Goal: Task Accomplishment & Management: Manage account settings

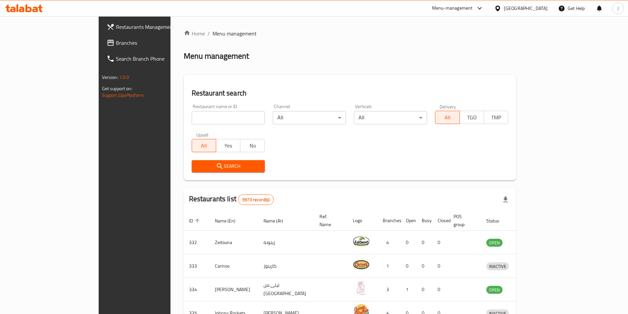
click at [192, 118] on input "search" at bounding box center [228, 117] width 73 height 13
type input "popeye pastri"
click button "Search" at bounding box center [228, 166] width 73 height 12
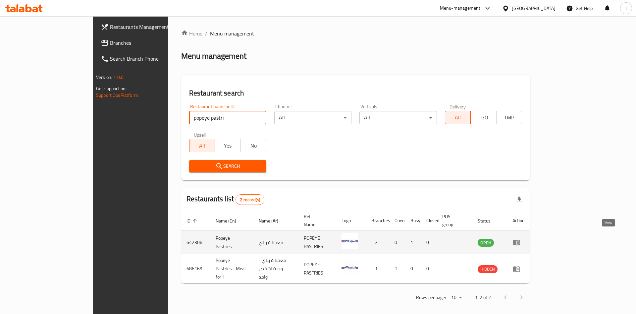
click at [524, 238] on link "enhanced table" at bounding box center [518, 242] width 12 height 8
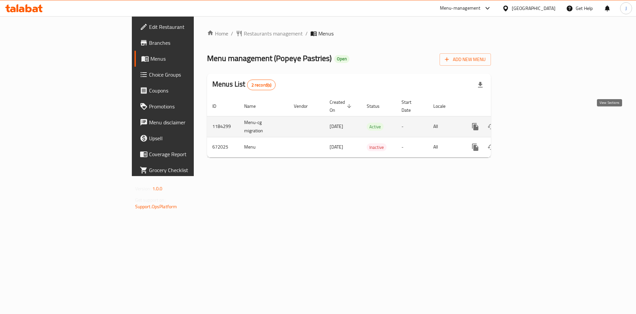
click at [527, 122] on icon "enhanced table" at bounding box center [523, 126] width 8 height 8
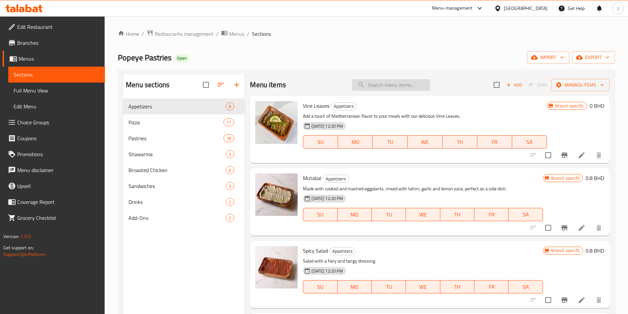
click at [374, 86] on input "search" at bounding box center [391, 85] width 78 height 12
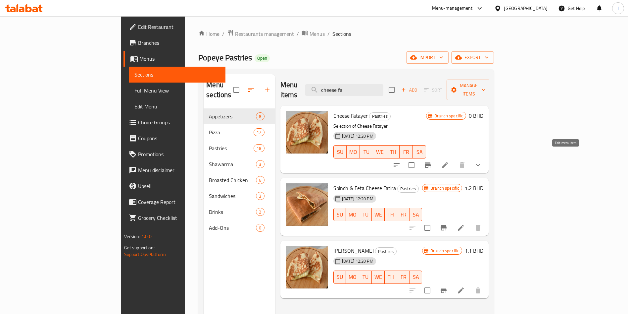
type input "cheese fa"
click at [454, 159] on li at bounding box center [445, 165] width 19 height 12
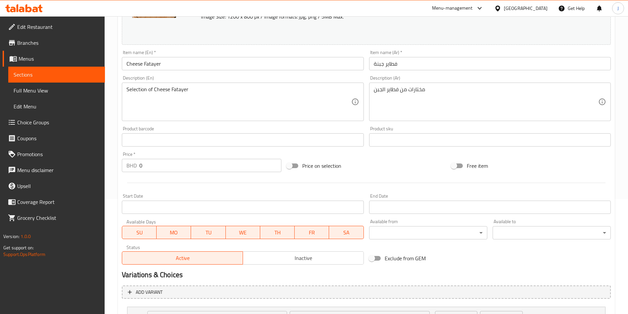
scroll to position [117, 0]
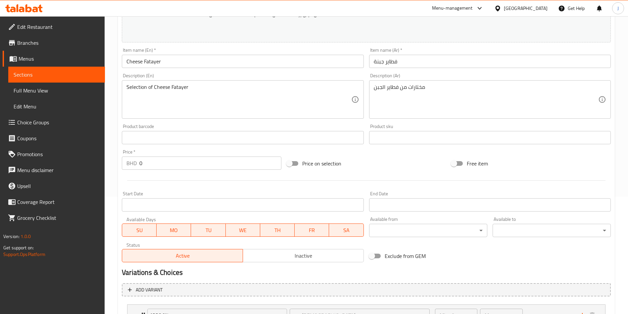
click at [165, 163] on input "0" at bounding box center [210, 162] width 142 height 13
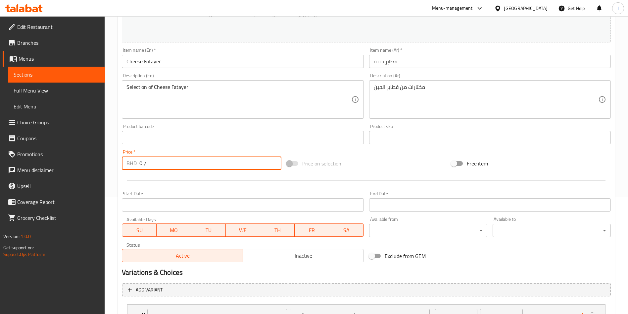
scroll to position [202, 0]
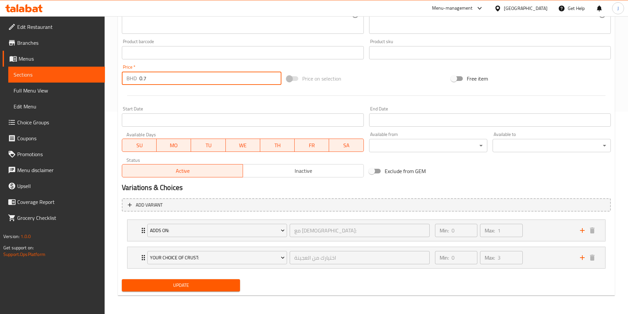
type input "0.7"
click at [183, 287] on span "Update" at bounding box center [181, 285] width 108 height 8
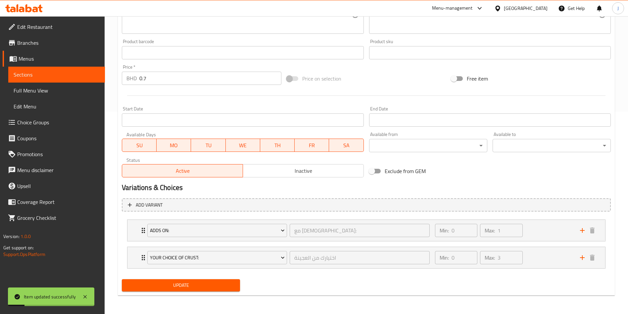
click at [38, 73] on span "Sections" at bounding box center [57, 75] width 86 height 8
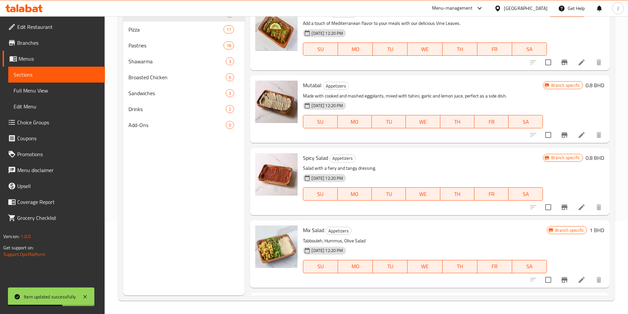
scroll to position [9, 0]
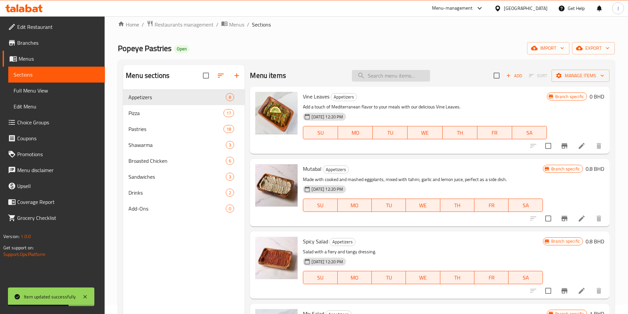
click at [376, 79] on input "search" at bounding box center [391, 76] width 78 height 12
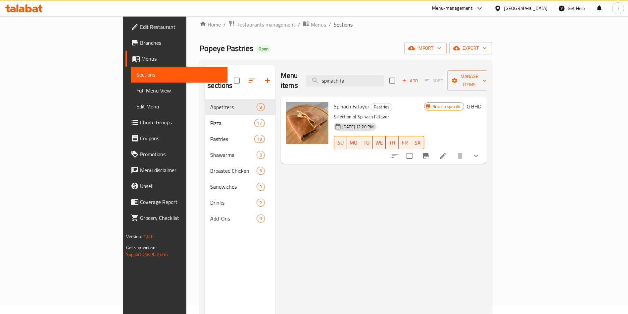
type input "spinach fa"
click at [447, 152] on icon at bounding box center [443, 156] width 8 height 8
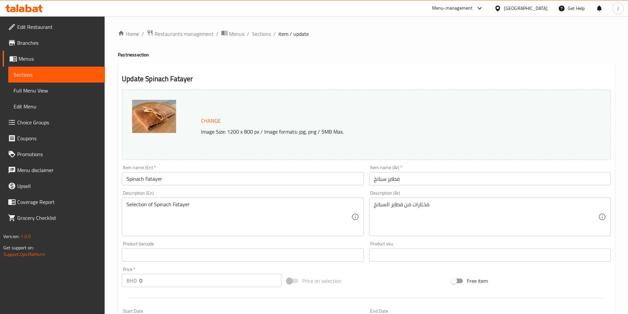
scroll to position [73, 0]
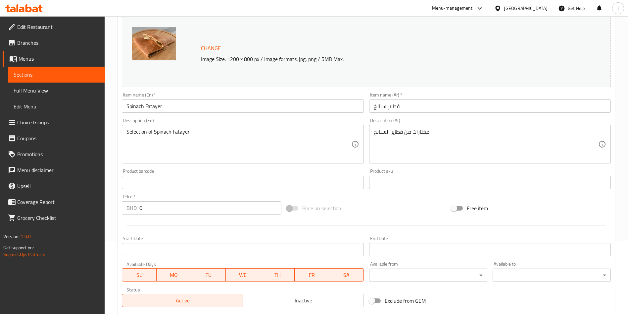
click at [166, 210] on input "0" at bounding box center [210, 207] width 142 height 13
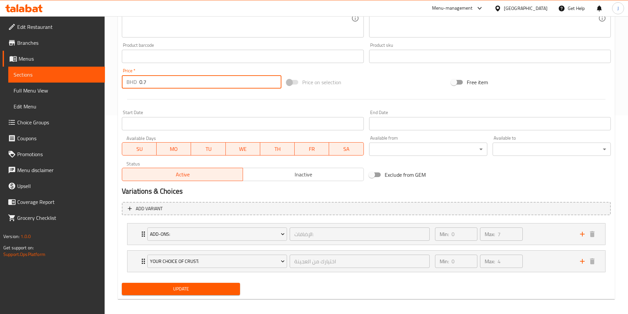
scroll to position [202, 0]
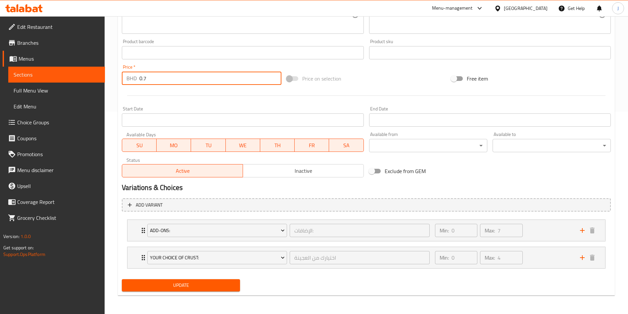
type input "0.7"
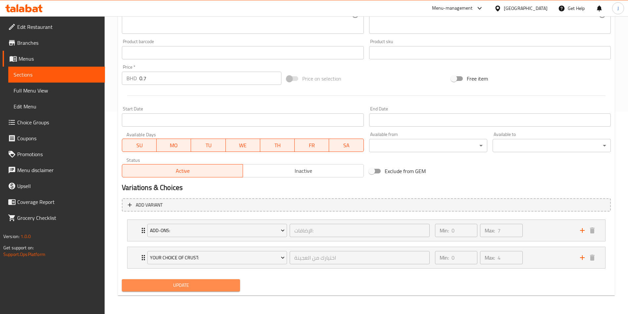
click at [187, 285] on span "Update" at bounding box center [181, 285] width 108 height 8
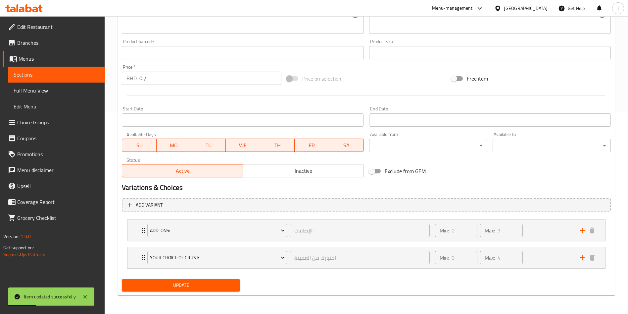
click at [34, 77] on span "Sections" at bounding box center [57, 75] width 86 height 8
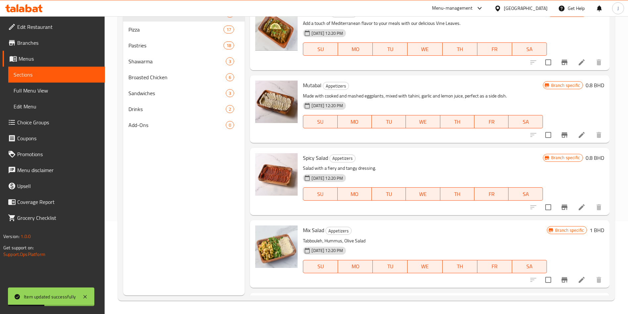
scroll to position [14, 0]
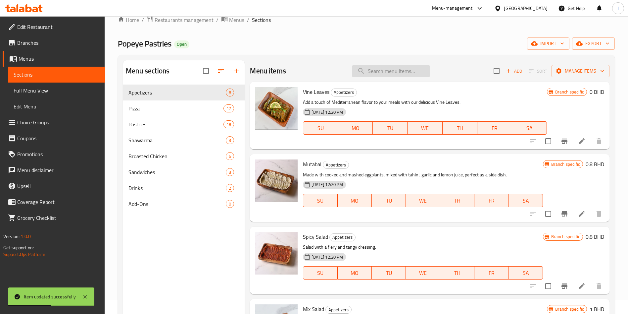
click at [399, 69] on input "search" at bounding box center [391, 71] width 78 height 12
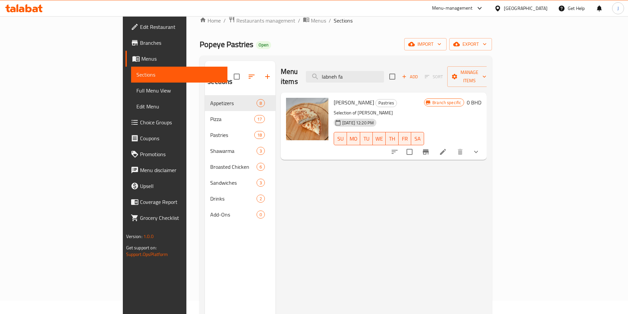
type input "labneh fa"
click at [447, 148] on icon at bounding box center [443, 152] width 8 height 8
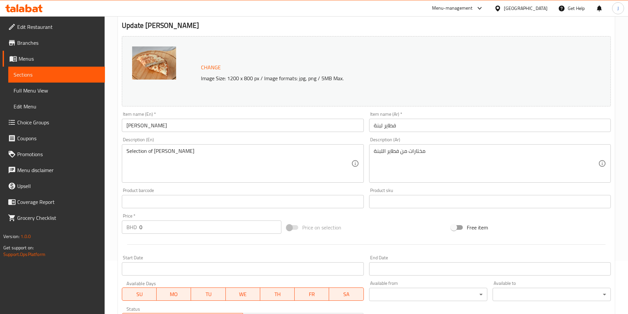
scroll to position [97, 0]
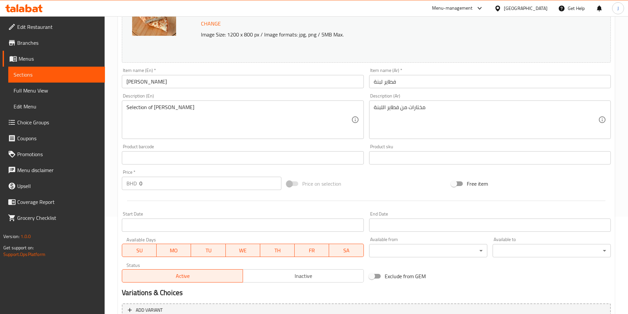
click at [172, 183] on input "0" at bounding box center [210, 182] width 142 height 13
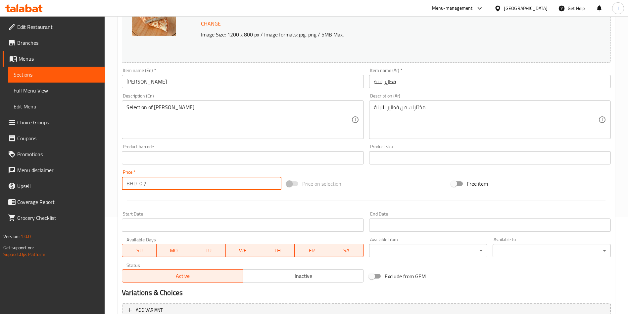
scroll to position [202, 0]
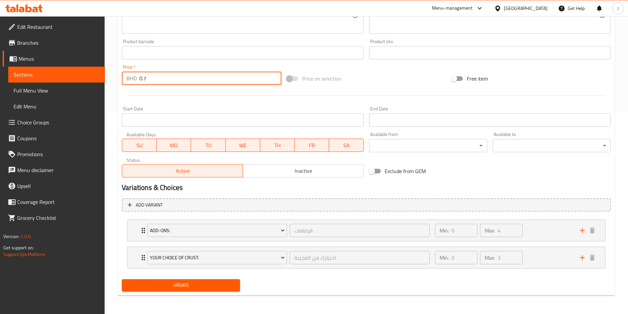
type input "0.7"
click at [181, 287] on span "Update" at bounding box center [181, 285] width 108 height 8
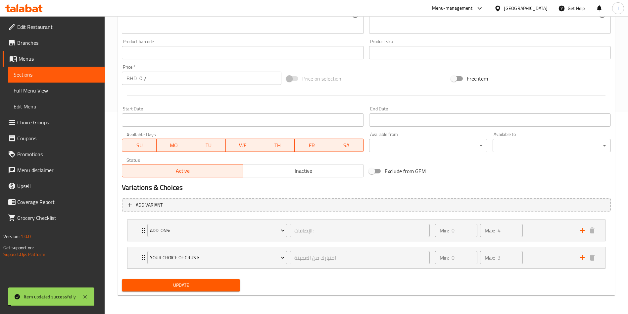
click at [181, 287] on span "Update" at bounding box center [181, 285] width 108 height 8
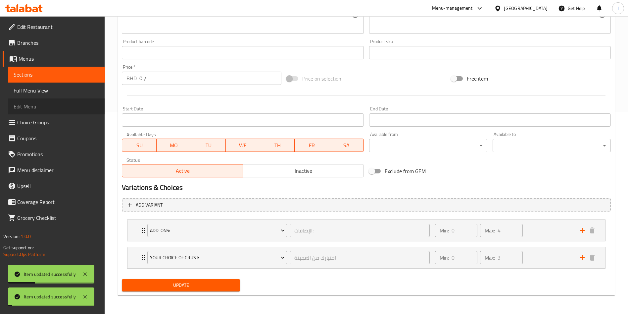
click at [31, 108] on span "Edit Menu" at bounding box center [57, 106] width 86 height 8
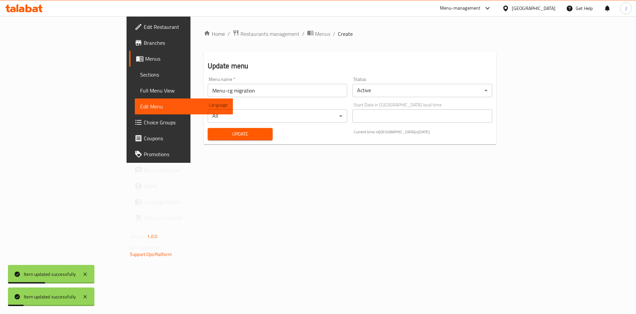
click at [204, 127] on div "Update" at bounding box center [240, 134] width 73 height 20
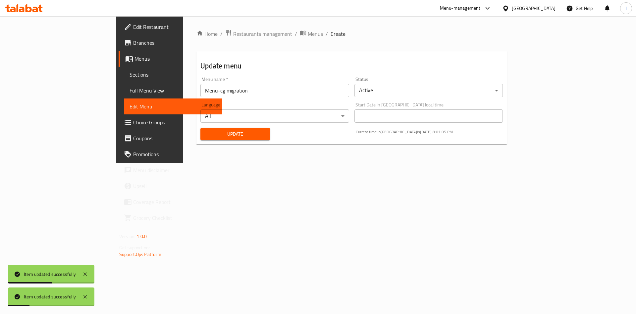
click at [206, 130] on span "Update" at bounding box center [235, 134] width 59 height 8
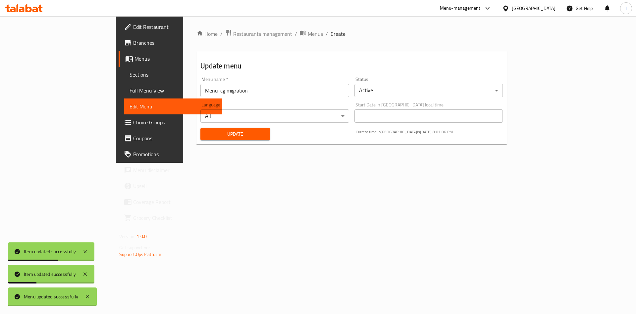
click at [177, 130] on div at bounding box center [318, 157] width 636 height 314
click at [206, 130] on span "Update" at bounding box center [235, 134] width 59 height 8
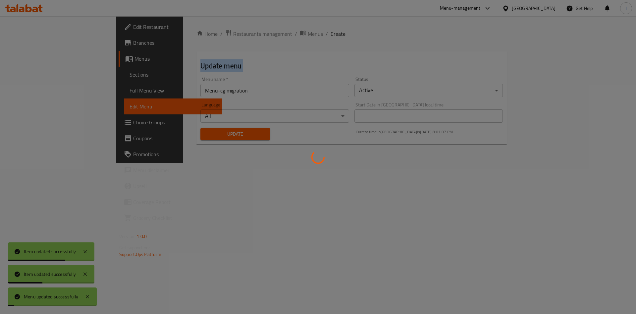
click at [177, 130] on div at bounding box center [318, 157] width 636 height 314
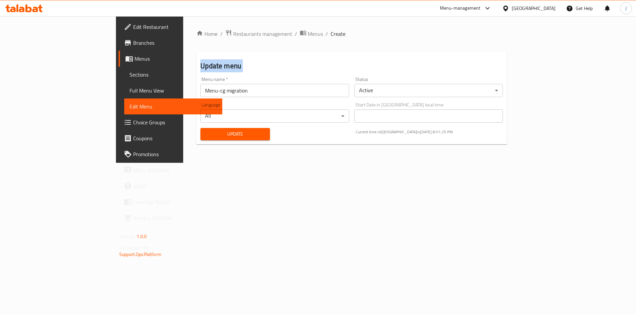
click at [206, 130] on span "Update" at bounding box center [235, 134] width 59 height 8
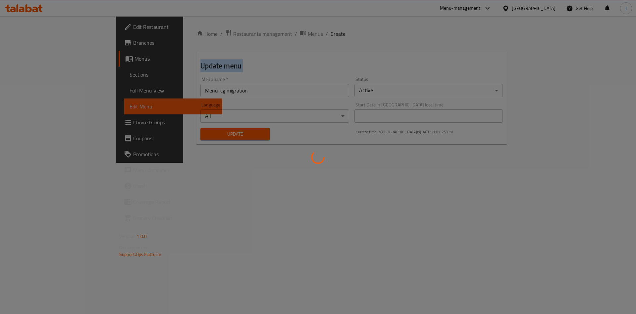
click at [177, 130] on div at bounding box center [318, 157] width 636 height 314
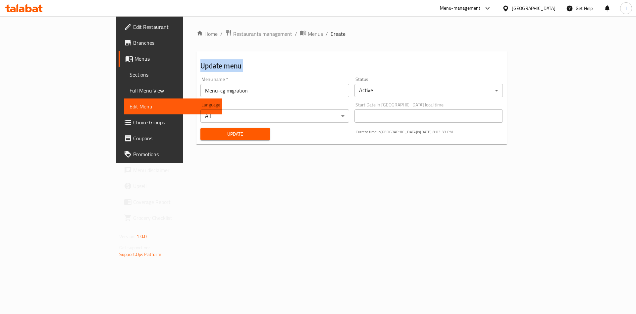
click at [206, 133] on span "Update" at bounding box center [235, 134] width 59 height 8
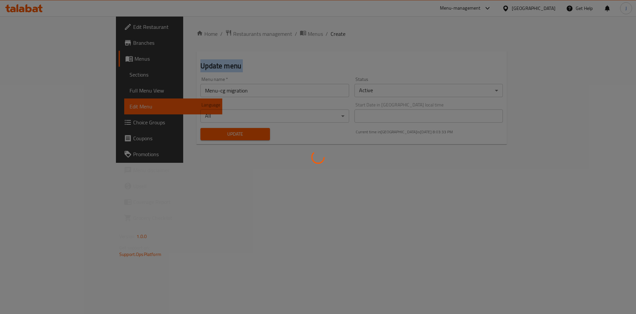
click at [178, 133] on div at bounding box center [318, 157] width 636 height 314
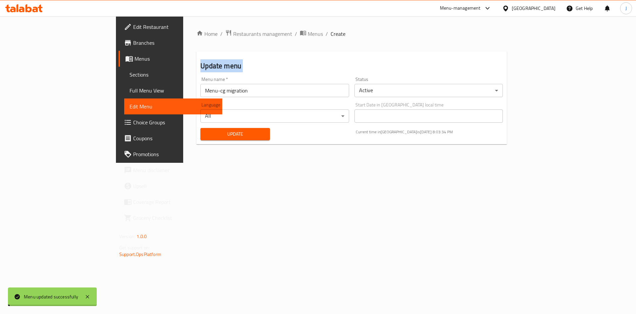
click at [206, 133] on span "Update" at bounding box center [235, 134] width 59 height 8
click at [129, 76] on span "Sections" at bounding box center [172, 75] width 87 height 8
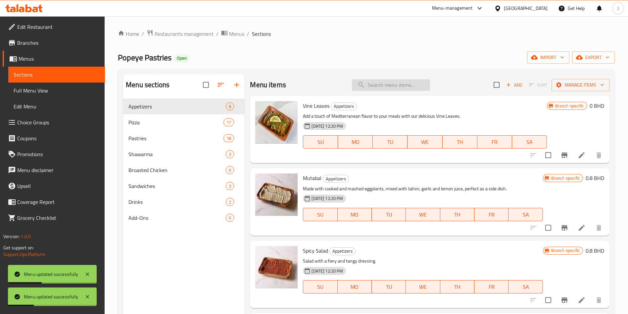
click at [387, 87] on input "search" at bounding box center [391, 85] width 78 height 12
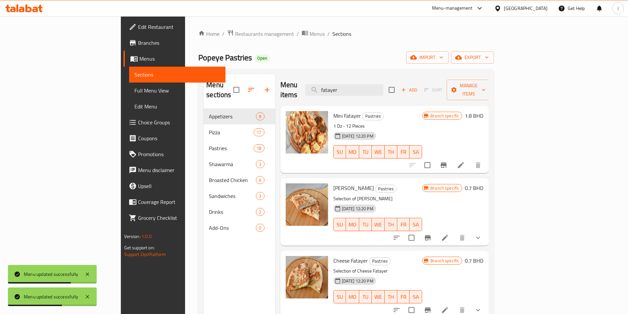
scroll to position [39, 0]
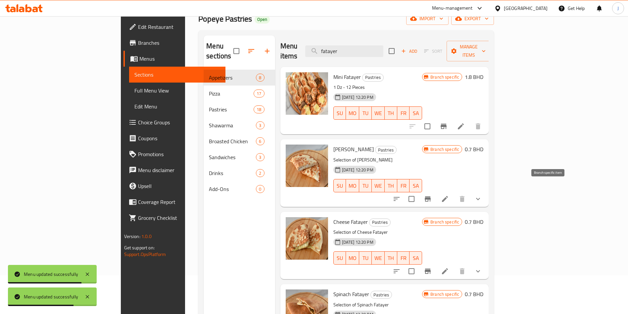
type input "fatayer"
click at [431, 196] on icon "Branch-specific-item" at bounding box center [428, 198] width 6 height 5
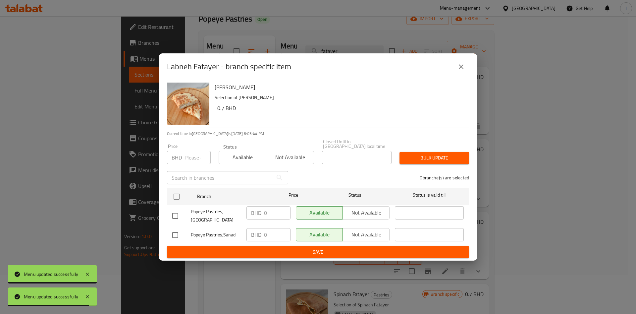
click at [189, 153] on input "number" at bounding box center [197, 157] width 26 height 13
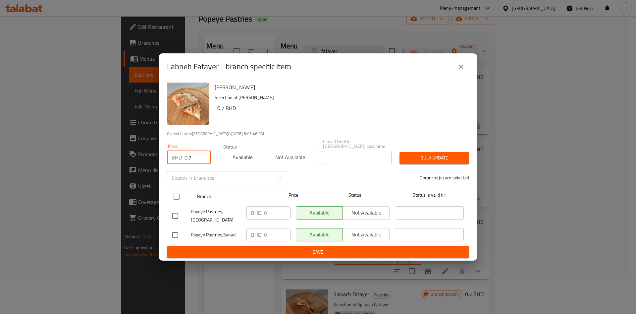
type input "0.7"
click at [177, 193] on input "checkbox" at bounding box center [177, 196] width 14 height 14
checkbox input "true"
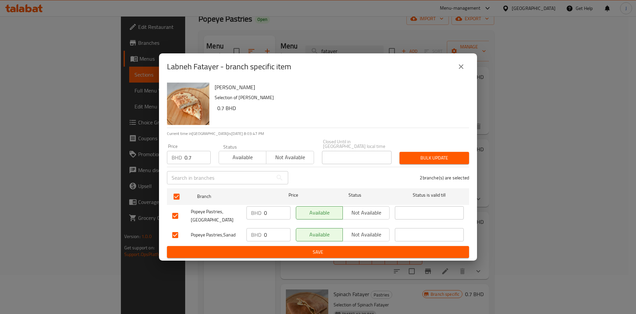
click at [433, 157] on span "Bulk update" at bounding box center [434, 158] width 59 height 8
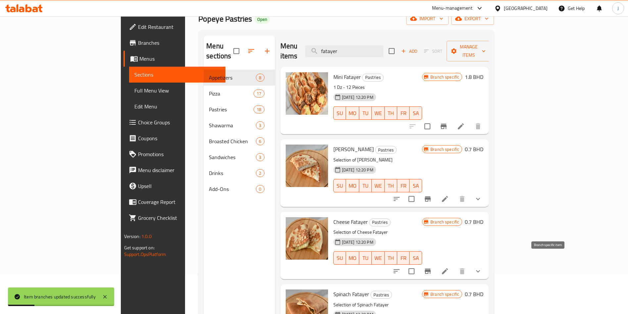
click at [431, 268] on icon "Branch-specific-item" at bounding box center [428, 270] width 6 height 5
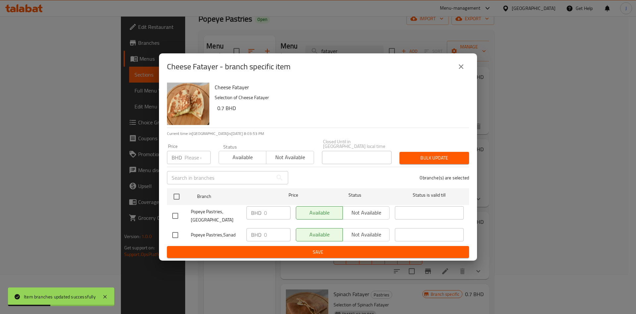
click at [192, 152] on input "number" at bounding box center [197, 157] width 26 height 13
type input "0"
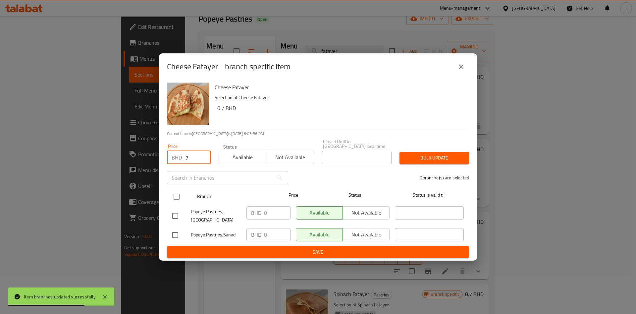
type input ".7"
click at [178, 193] on input "checkbox" at bounding box center [177, 196] width 14 height 14
checkbox input "true"
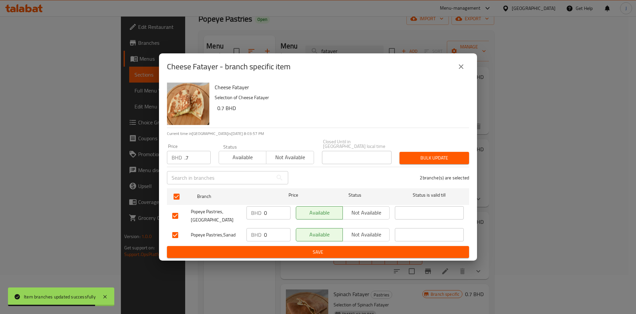
click at [416, 155] on span "Bulk update" at bounding box center [434, 158] width 59 height 8
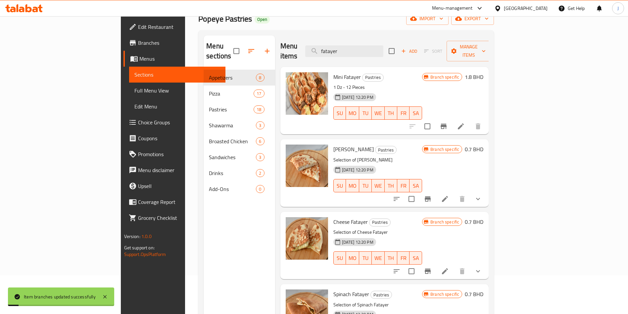
scroll to position [93, 0]
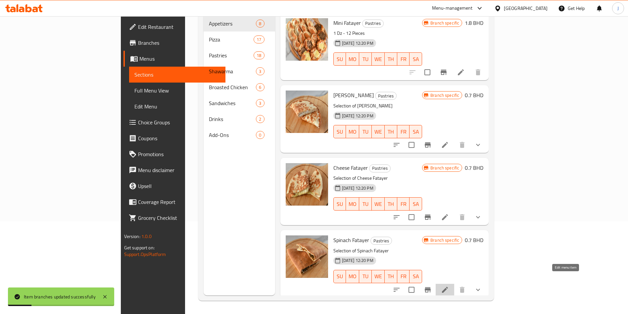
click at [448, 286] on icon at bounding box center [445, 289] width 6 height 6
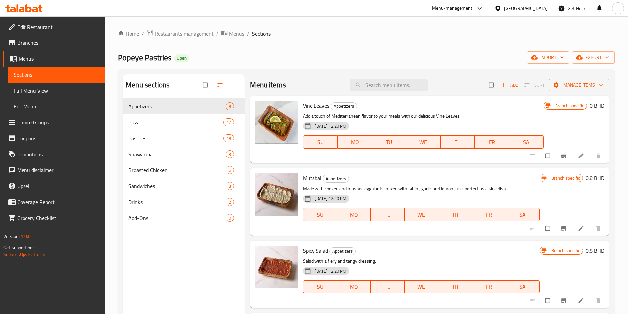
click at [41, 123] on span "Choice Groups" at bounding box center [58, 122] width 82 height 8
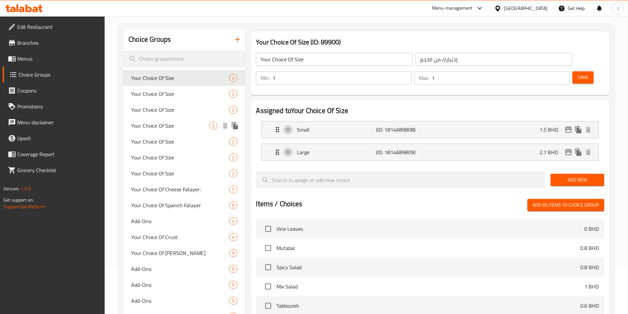
scroll to position [47, 0]
click at [181, 187] on span "Your Choice Of Cheese Fatayer:" at bounding box center [170, 189] width 78 height 8
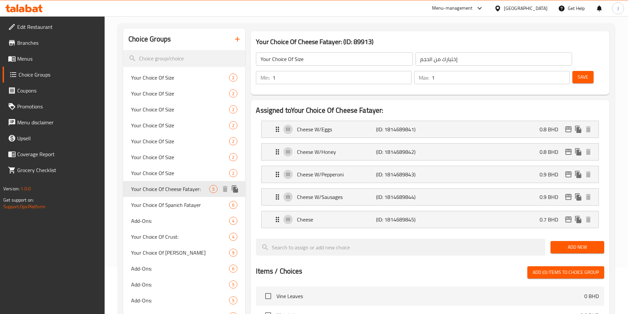
type input "Your Choice Of Cheese Fatayer:"
type input "اختيارك من فطاير الجبنة"
click at [427, 125] on p "(ID: 1814689841)" at bounding box center [402, 129] width 53 height 8
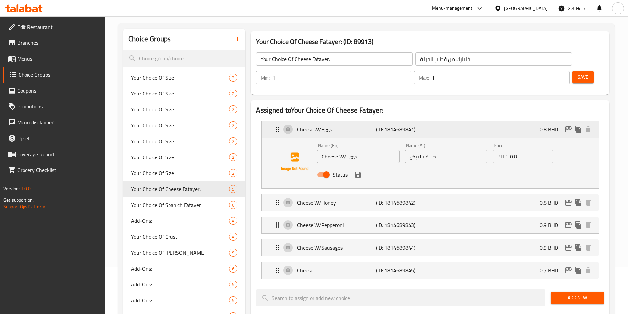
click at [435, 121] on div "Cheese W/Eggs (ID: 1814689841) 0.8 BHD" at bounding box center [431, 129] width 317 height 17
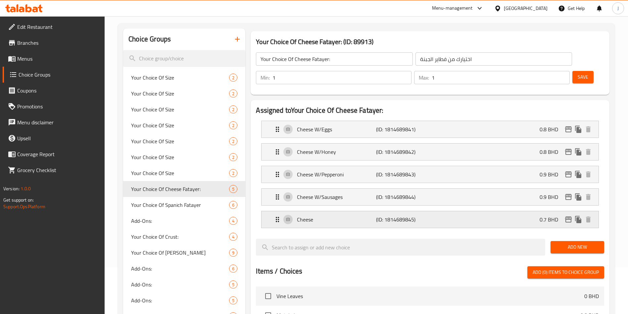
click at [427, 211] on div "Cheese (ID: 1814689845) 0.7 BHD" at bounding box center [431, 219] width 317 height 17
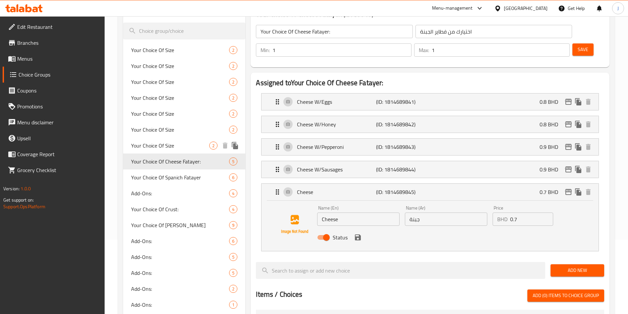
scroll to position [75, 0]
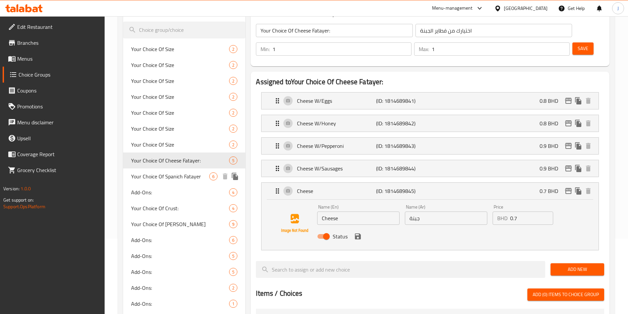
click at [181, 178] on span "Your Choice Of Spanich Fatayer" at bounding box center [170, 176] width 78 height 8
type input "Your Choice Of Spanich Fatayer"
type input "اختيارك من فطاير السبانخ"
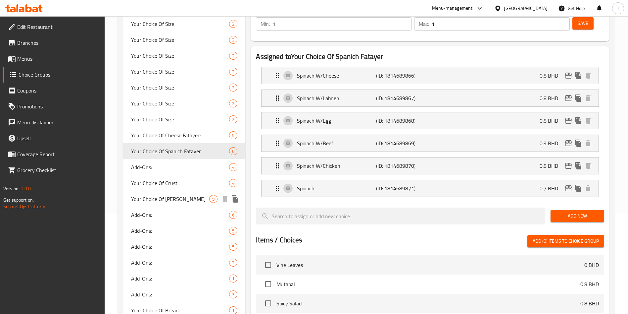
scroll to position [94, 0]
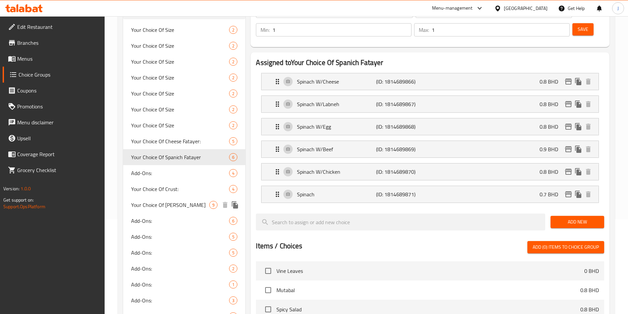
click at [167, 203] on span "Your Choice Of Labneh Fatayer" at bounding box center [170, 205] width 78 height 8
type input "Your Choice Of Labneh Fatayer"
type input "اختيارك من فطاير اللبنة"
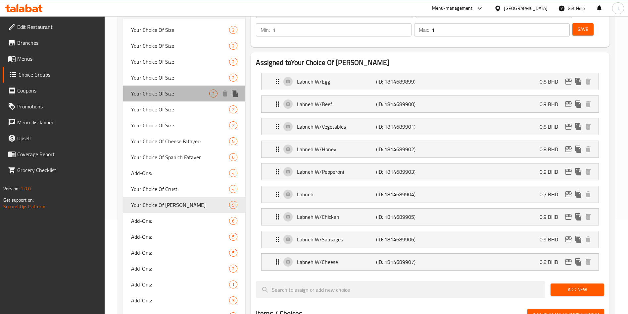
click at [184, 88] on div "Your Choice Of Size 2" at bounding box center [184, 93] width 122 height 16
type input "Your Choice Of Size"
type input "إختيارك من الحجم"
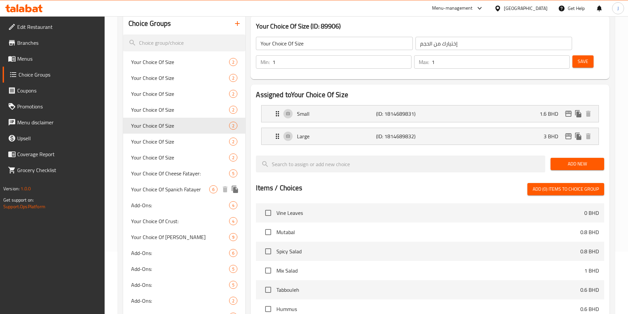
scroll to position [62, 0]
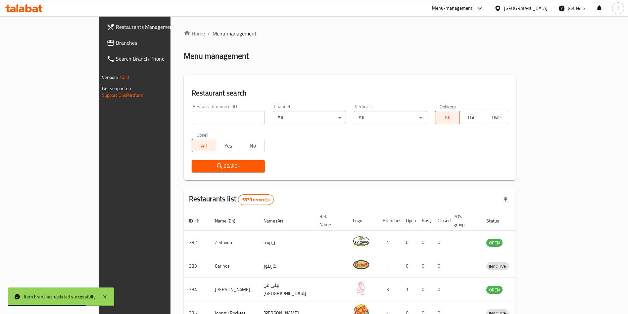
scroll to position [73, 0]
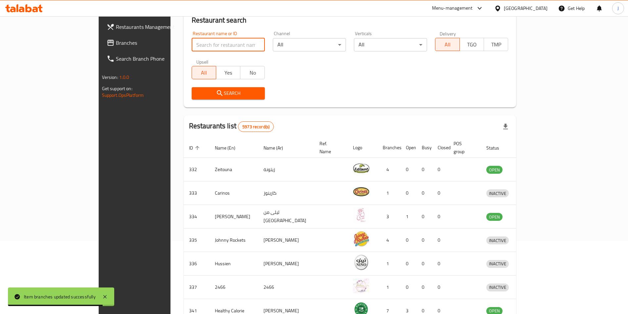
click at [219, 43] on input "search" at bounding box center [228, 44] width 73 height 13
type input "popeye"
click button "Search" at bounding box center [228, 93] width 73 height 12
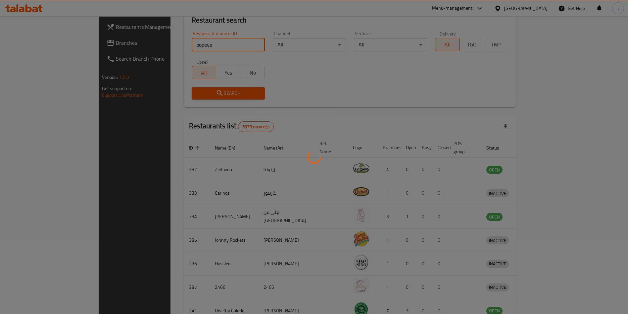
scroll to position [0, 0]
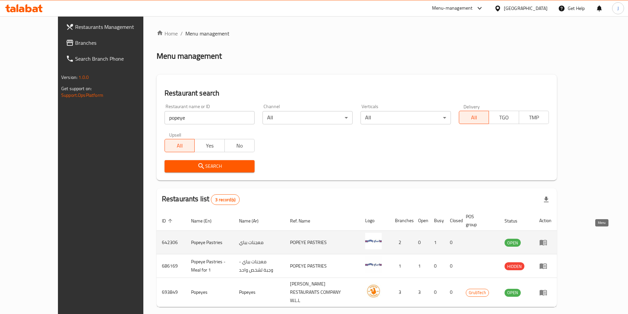
click at [547, 240] on icon "enhanced table" at bounding box center [543, 243] width 7 height 6
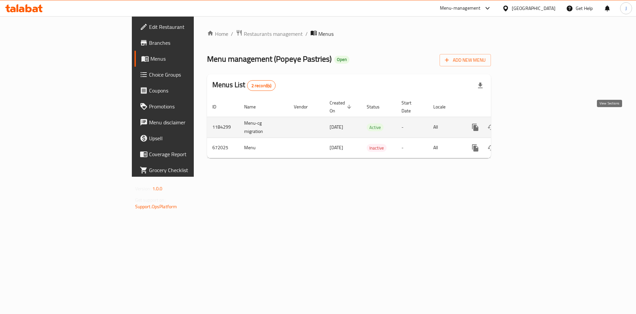
click at [526, 124] on icon "enhanced table" at bounding box center [523, 127] width 6 height 6
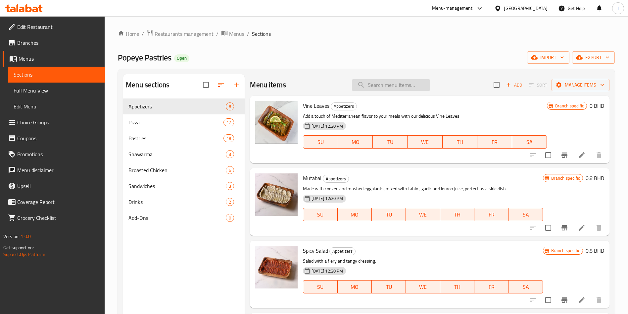
click at [380, 89] on input "search" at bounding box center [391, 85] width 78 height 12
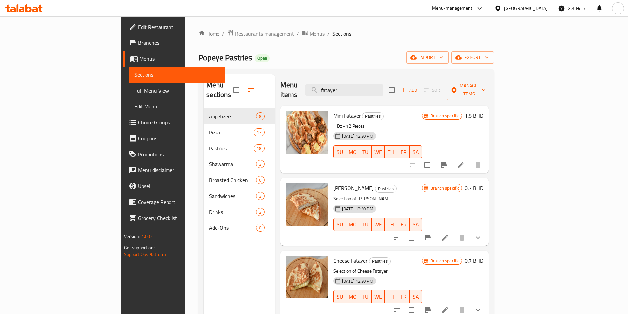
scroll to position [93, 0]
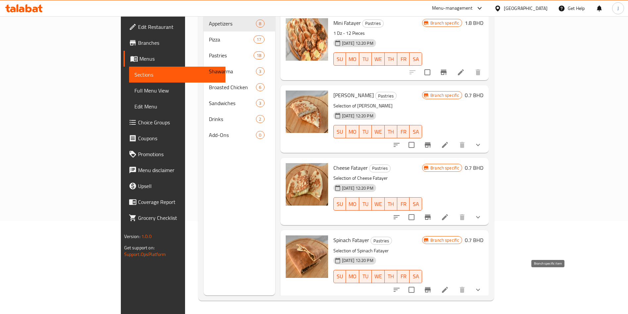
type input "fatayer"
click at [436, 281] on button "Branch-specific-item" at bounding box center [428, 289] width 16 height 16
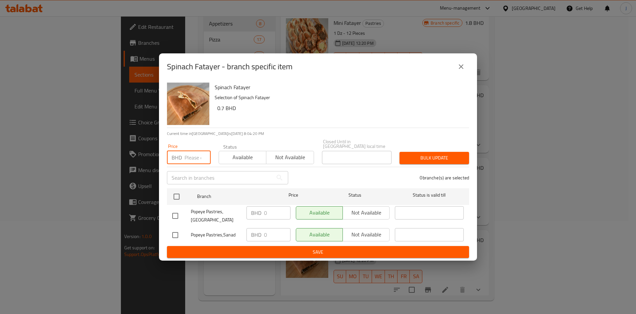
click at [193, 157] on input "number" at bounding box center [197, 157] width 26 height 13
type input "0.7"
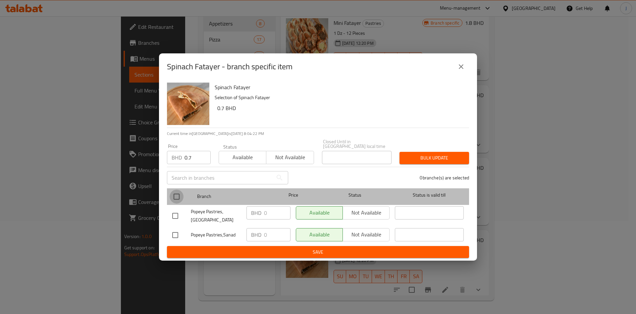
click at [179, 192] on input "checkbox" at bounding box center [177, 196] width 14 height 14
checkbox input "true"
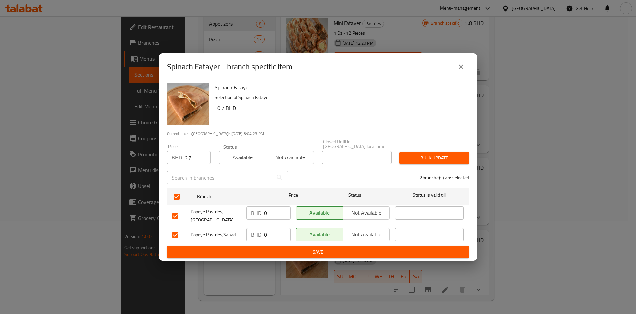
click at [422, 155] on span "Bulk update" at bounding box center [434, 158] width 59 height 8
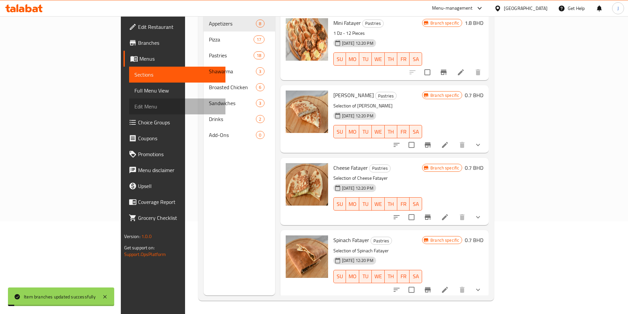
click at [134, 108] on span "Edit Menu" at bounding box center [177, 106] width 86 height 8
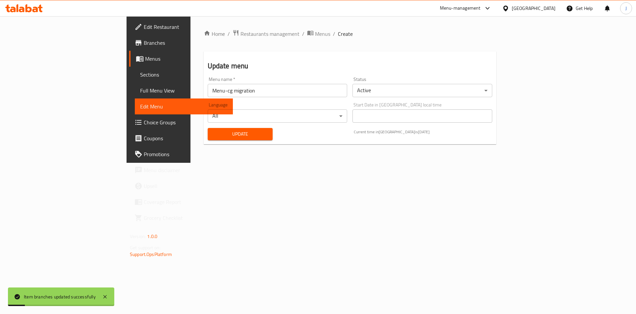
click at [213, 133] on span "Update" at bounding box center [240, 134] width 55 height 8
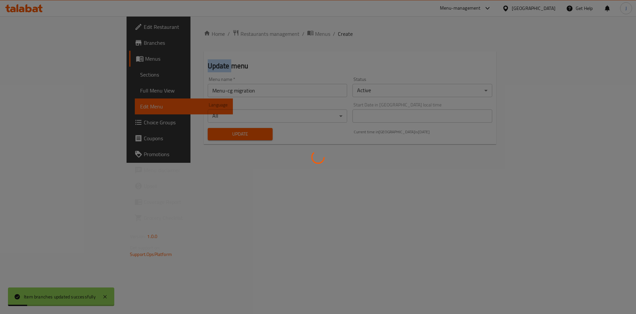
click at [193, 133] on div at bounding box center [318, 157] width 636 height 314
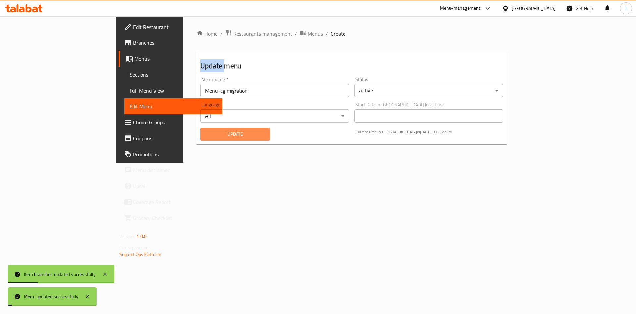
click at [206, 133] on span "Update" at bounding box center [235, 134] width 59 height 8
click at [193, 133] on div at bounding box center [318, 157] width 636 height 314
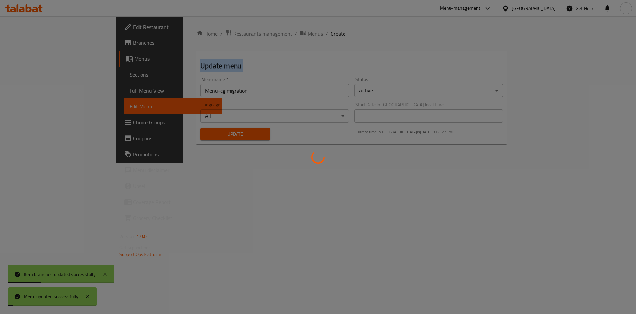
click at [193, 133] on div at bounding box center [318, 157] width 636 height 314
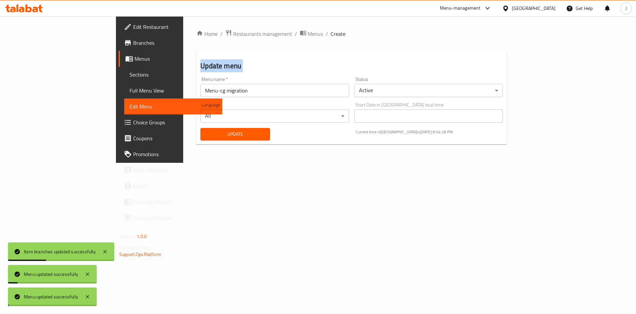
click at [196, 133] on div "Home / Restaurants management / Menus / Create Update menu Menu name   * Menu-c…" at bounding box center [351, 89] width 310 height 120
click at [206, 133] on span "Update" at bounding box center [235, 134] width 59 height 8
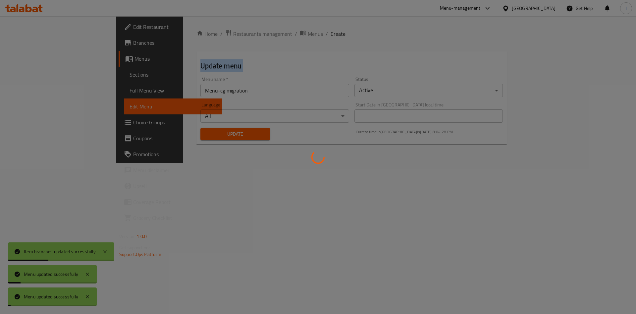
click at [193, 133] on div at bounding box center [318, 157] width 636 height 314
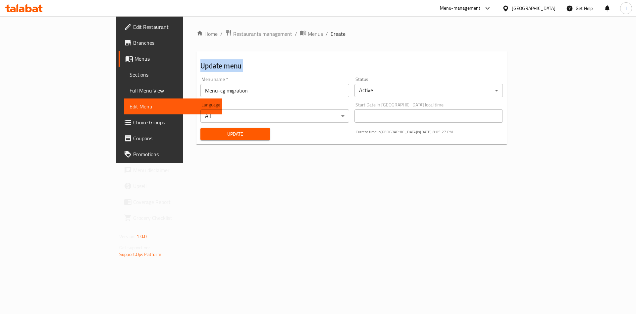
click at [206, 134] on span "Update" at bounding box center [235, 134] width 59 height 8
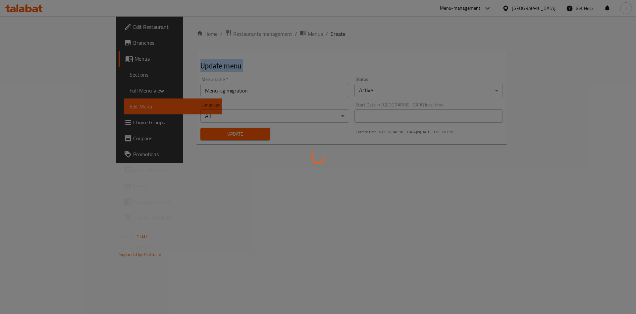
click at [188, 134] on div at bounding box center [318, 157] width 636 height 314
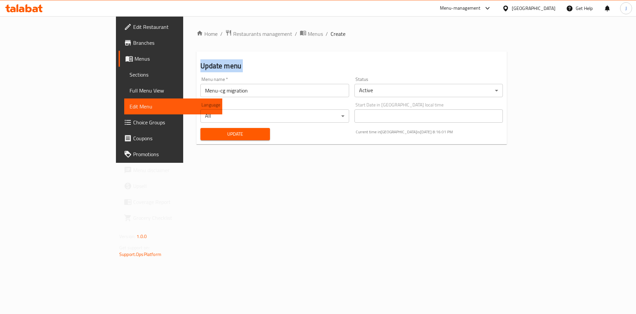
click at [129, 77] on span "Sections" at bounding box center [172, 75] width 87 height 8
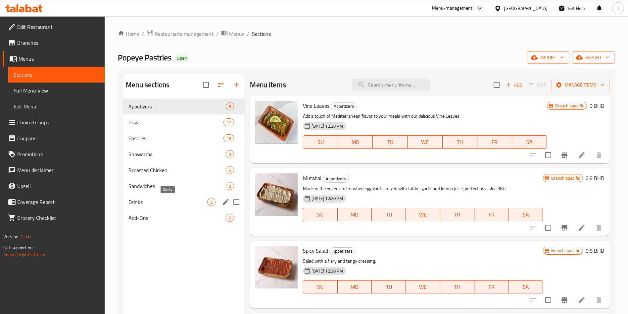
click at [165, 205] on span "Drinks" at bounding box center [167, 202] width 79 height 8
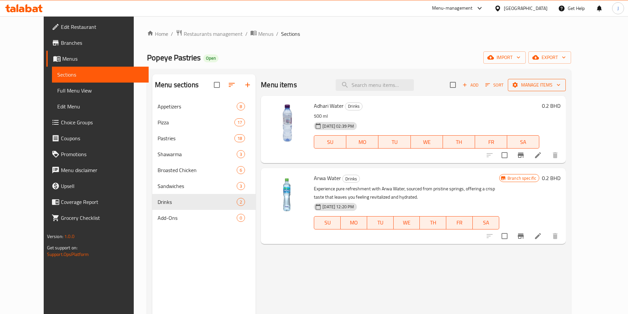
click at [561, 85] on span "Manage items" at bounding box center [536, 85] width 47 height 8
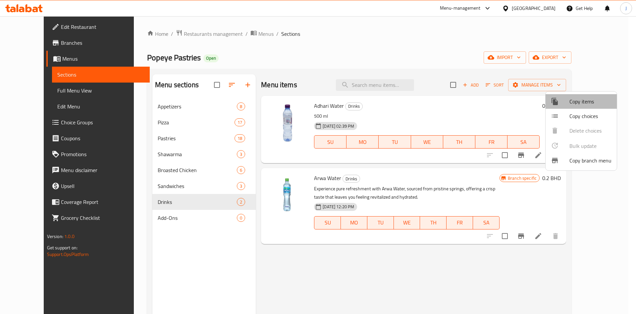
click at [584, 99] on span "Copy items" at bounding box center [590, 101] width 42 height 8
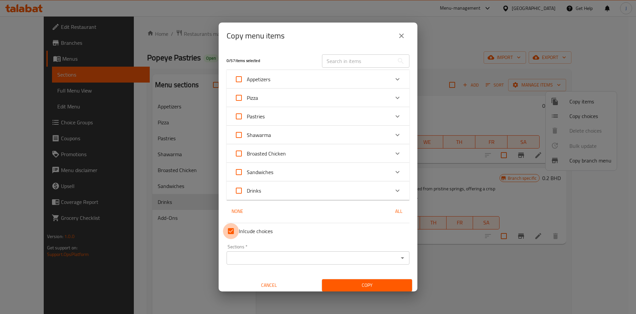
click at [232, 230] on input "Inlcude choices" at bounding box center [231, 231] width 16 height 16
checkbox input "false"
click at [358, 190] on div "Drinks" at bounding box center [311, 190] width 155 height 16
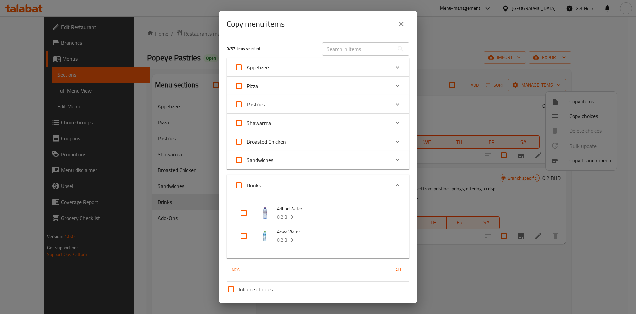
drag, startPoint x: 245, startPoint y: 214, endPoint x: 252, endPoint y: 216, distance: 7.1
click at [246, 214] on input "checkbox" at bounding box center [244, 213] width 16 height 16
checkbox input "true"
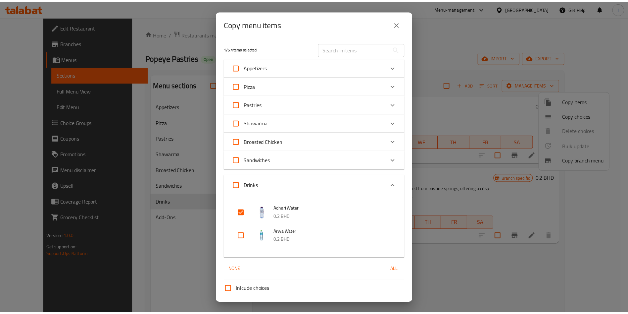
scroll to position [50, 0]
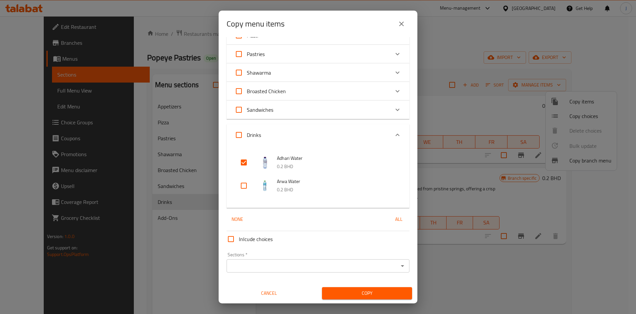
click at [398, 264] on icon "Open" at bounding box center [402, 266] width 8 height 8
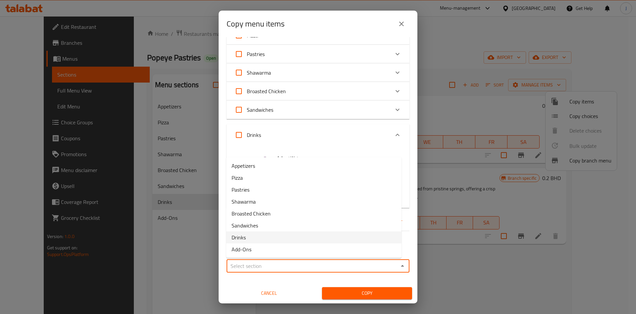
click at [281, 236] on li "Drinks" at bounding box center [313, 237] width 175 height 12
type input "Drinks"
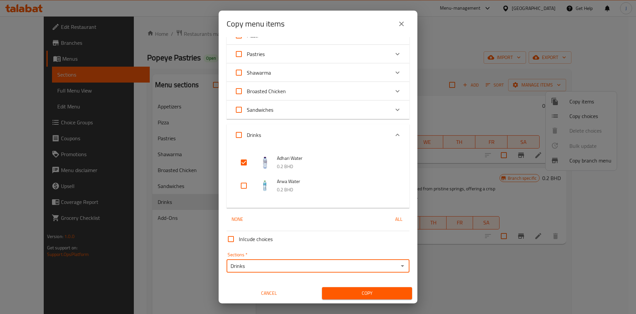
click at [369, 296] on span "Copy" at bounding box center [366, 293] width 79 height 8
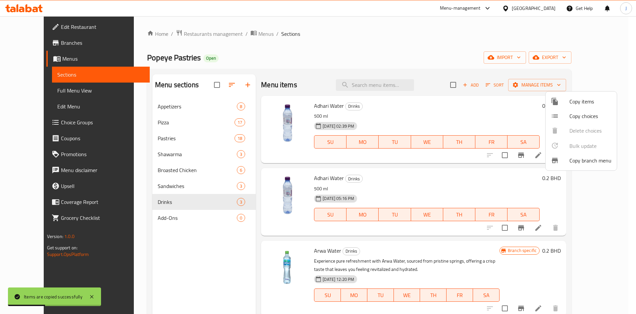
click at [395, 167] on div at bounding box center [318, 157] width 636 height 314
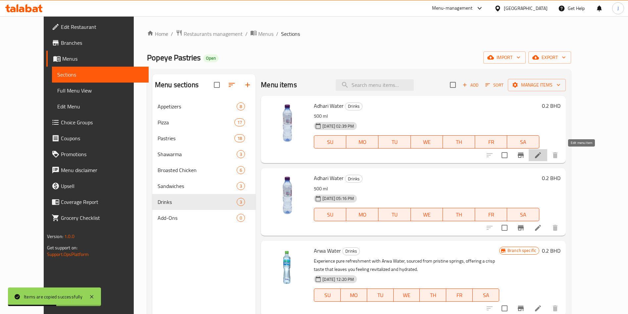
click at [542, 152] on icon at bounding box center [538, 155] width 8 height 8
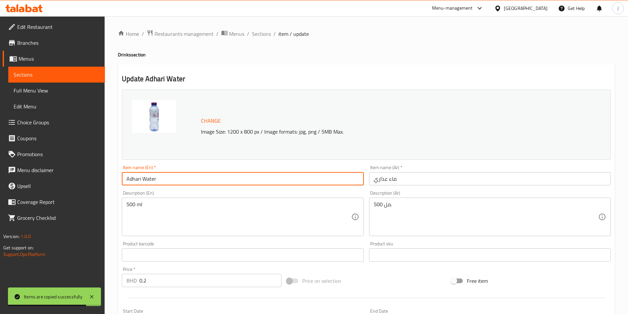
click at [179, 182] on input "Adhari Water" at bounding box center [243, 178] width 242 height 13
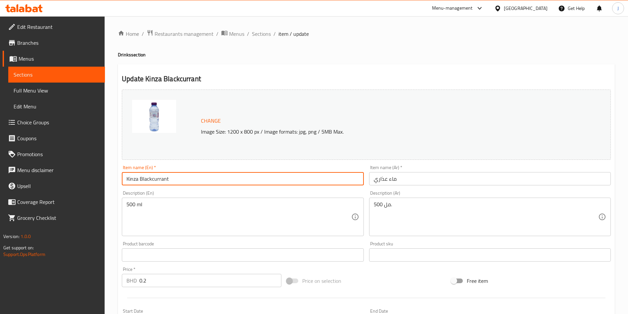
type input "Kinza Blackcurrant"
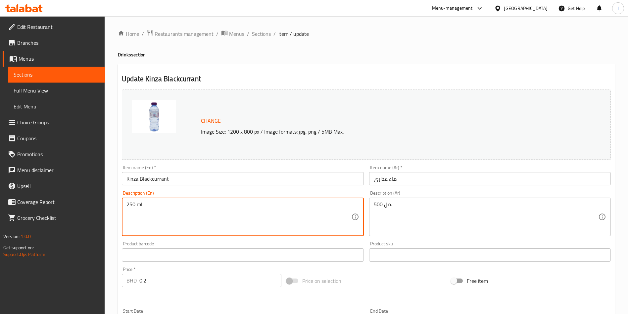
type textarea "250 ml"
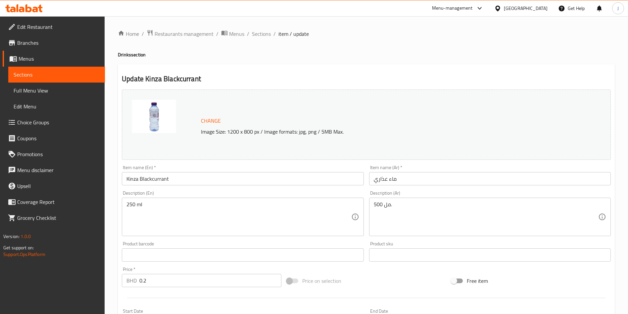
click at [376, 200] on div "500 مل. Description (Ar)" at bounding box center [490, 216] width 242 height 38
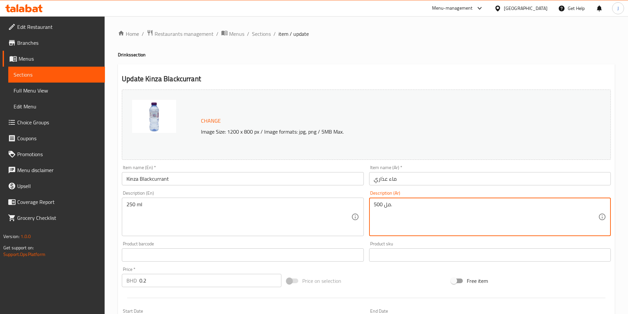
click at [377, 202] on textarea "500 مل." at bounding box center [486, 216] width 224 height 31
type textarea "250مل."
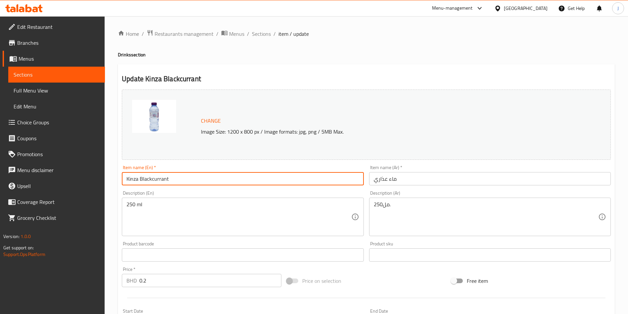
click at [218, 173] on input "Kinza Blackcurrant" at bounding box center [243, 178] width 242 height 13
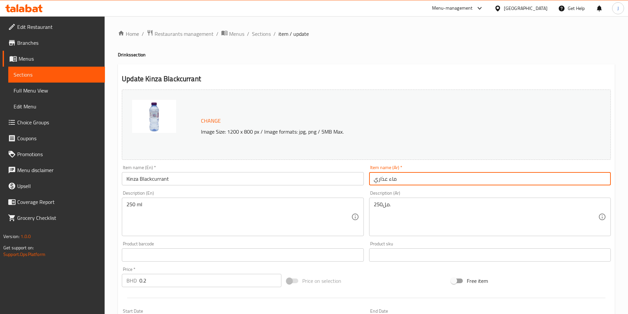
click at [420, 175] on input "ماء عذاري" at bounding box center [490, 178] width 242 height 13
paste input "ينزا الكشمش الأسود"
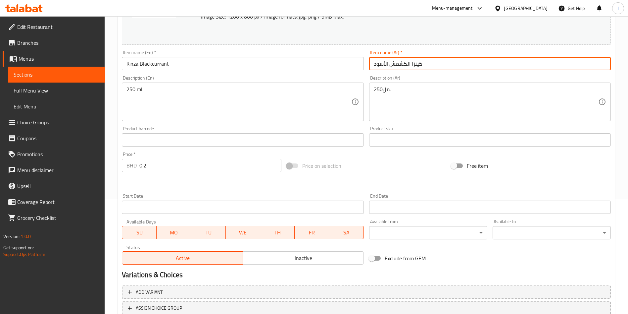
scroll to position [122, 0]
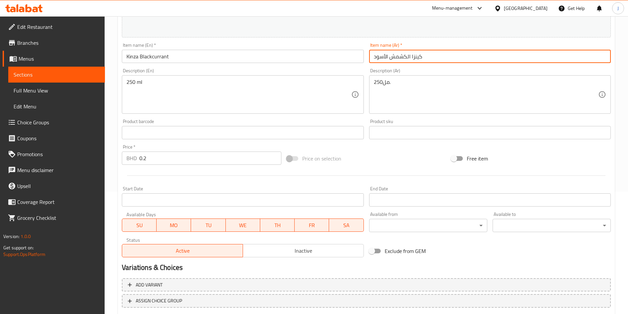
type input "كينزا الكشمش الأسود"
click at [165, 158] on input "0.2" at bounding box center [210, 157] width 142 height 13
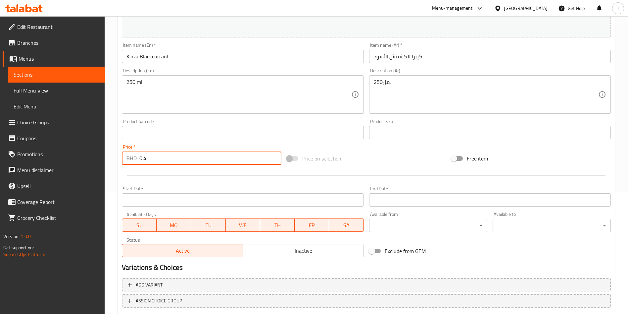
scroll to position [164, 0]
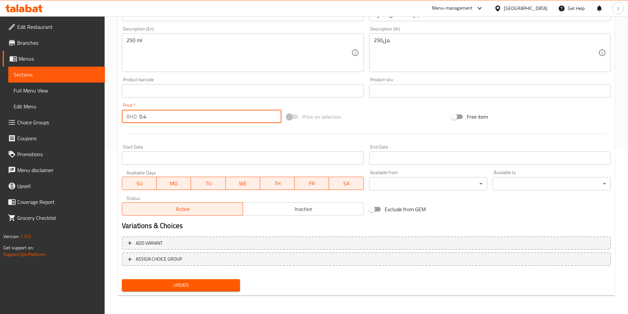
type input "0.4"
click at [182, 289] on span "Update" at bounding box center [181, 285] width 108 height 8
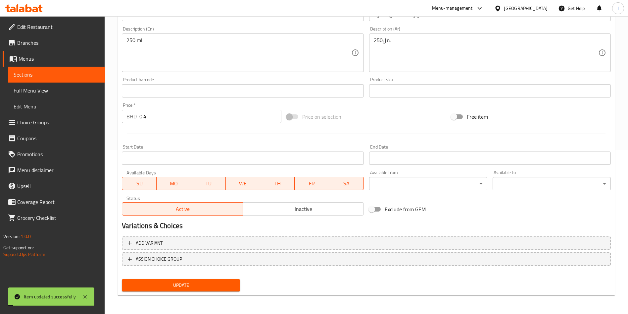
click at [182, 289] on span "Update" at bounding box center [181, 285] width 108 height 8
click at [31, 74] on span "Sections" at bounding box center [57, 75] width 86 height 8
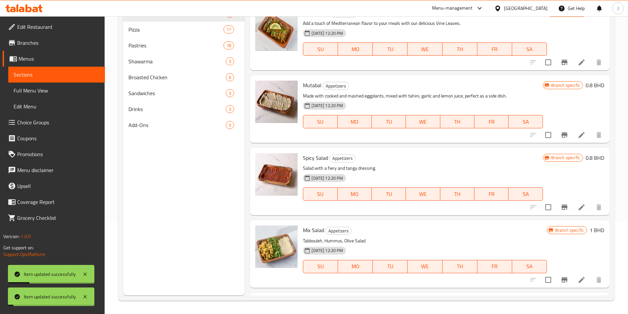
scroll to position [93, 0]
click at [162, 106] on span "Drinks" at bounding box center [167, 109] width 79 height 8
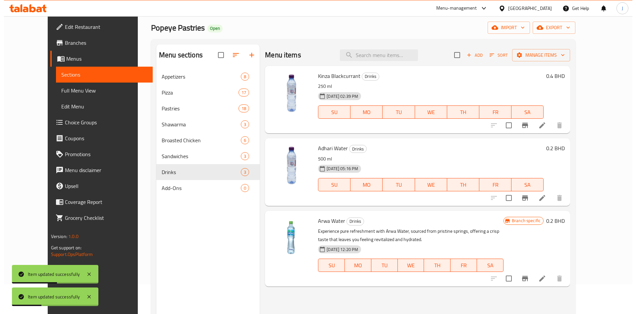
scroll to position [29, 0]
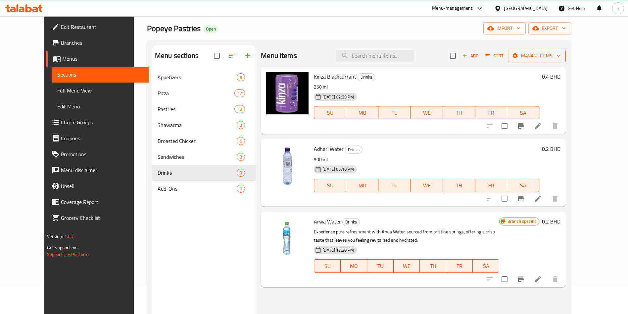
click at [561, 55] on span "Manage items" at bounding box center [536, 56] width 47 height 8
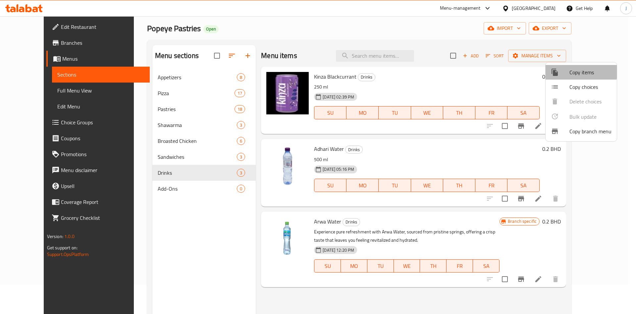
click at [576, 71] on span "Copy items" at bounding box center [590, 72] width 42 height 8
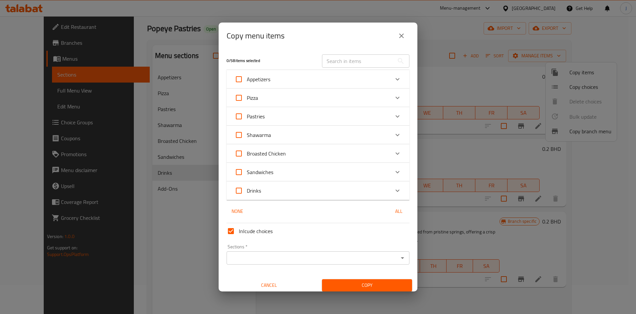
click at [231, 230] on input "Inlcude choices" at bounding box center [231, 231] width 16 height 16
checkbox input "false"
click at [327, 188] on div "Drinks" at bounding box center [311, 190] width 155 height 16
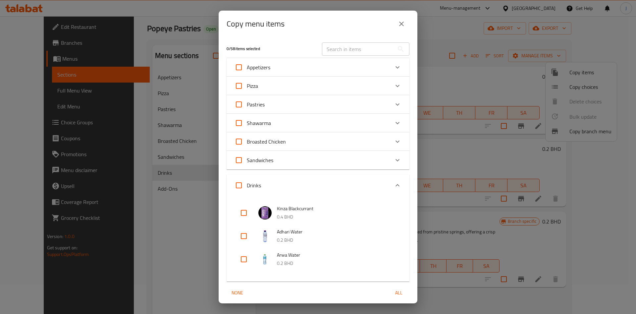
click at [244, 215] on input "checkbox" at bounding box center [244, 213] width 16 height 16
checkbox input "true"
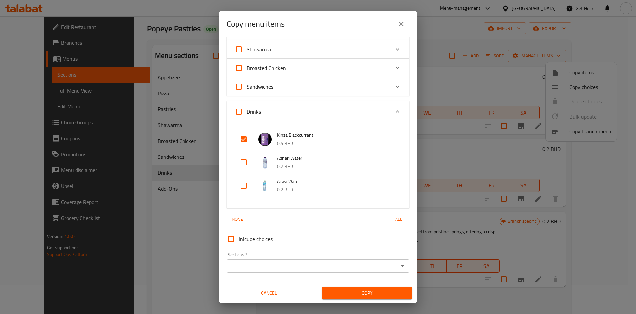
click at [398, 264] on icon "Open" at bounding box center [402, 266] width 8 height 8
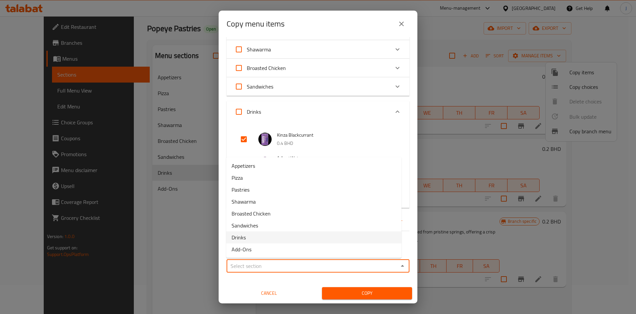
click at [310, 234] on li "Drinks" at bounding box center [313, 237] width 175 height 12
type input "Drinks"
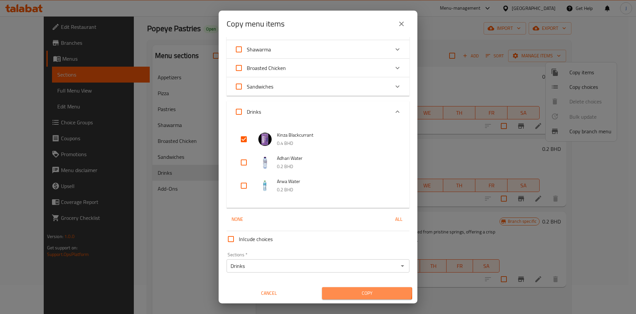
click at [362, 291] on span "Copy" at bounding box center [366, 293] width 79 height 8
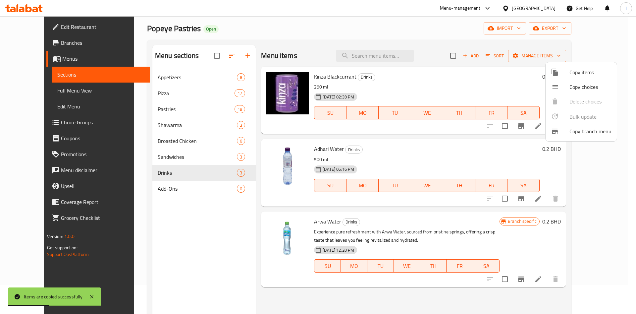
click at [170, 158] on div at bounding box center [318, 157] width 636 height 314
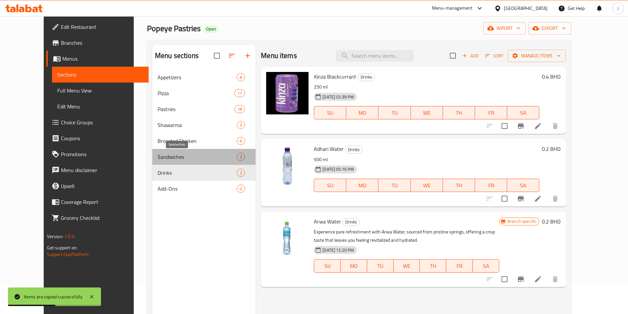
click at [174, 159] on span "Sandwiches" at bounding box center [197, 157] width 79 height 8
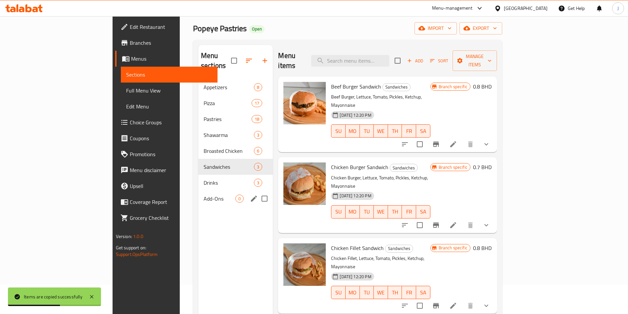
click at [198, 190] on div "Add-Ons 0" at bounding box center [235, 198] width 74 height 16
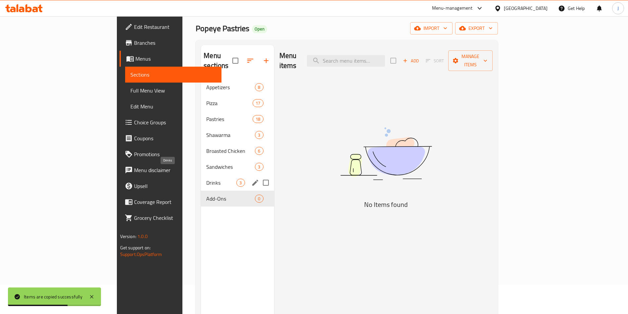
click at [206, 178] on span "Drinks" at bounding box center [221, 182] width 30 height 8
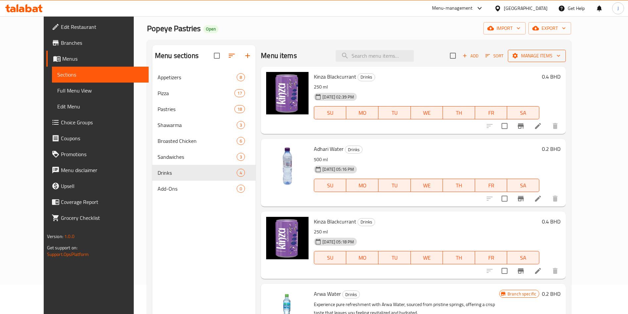
click at [561, 58] on span "Manage items" at bounding box center [536, 56] width 47 height 8
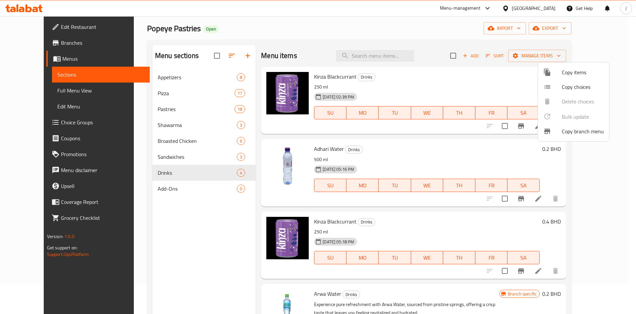
click at [571, 76] on span "Copy items" at bounding box center [583, 72] width 42 height 8
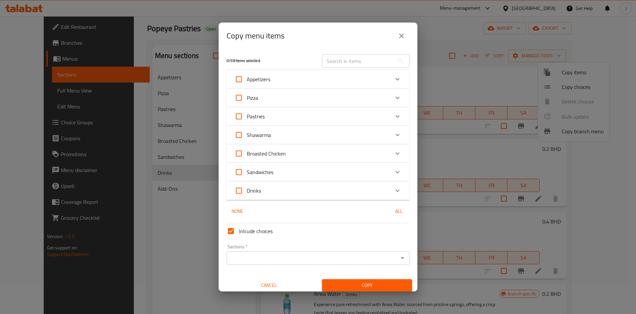
click at [234, 228] on input "Inlcude choices" at bounding box center [231, 231] width 16 height 16
checkbox input "false"
click at [315, 193] on div "Drinks" at bounding box center [311, 190] width 155 height 16
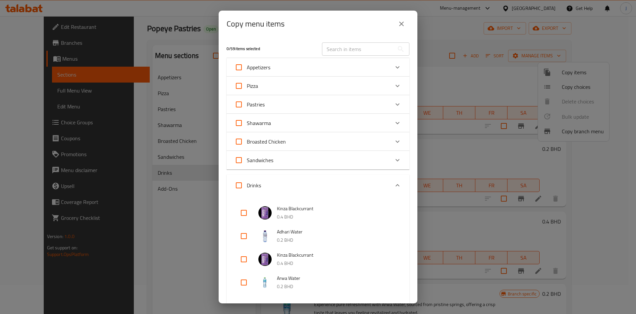
scroll to position [97, 0]
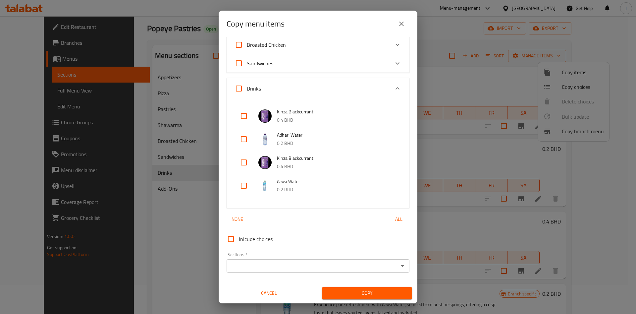
click at [245, 119] on input "checkbox" at bounding box center [244, 116] width 16 height 16
checkbox input "true"
click at [245, 160] on input "checkbox" at bounding box center [244, 162] width 16 height 16
checkbox input "true"
click at [398, 265] on icon "Open" at bounding box center [402, 266] width 8 height 8
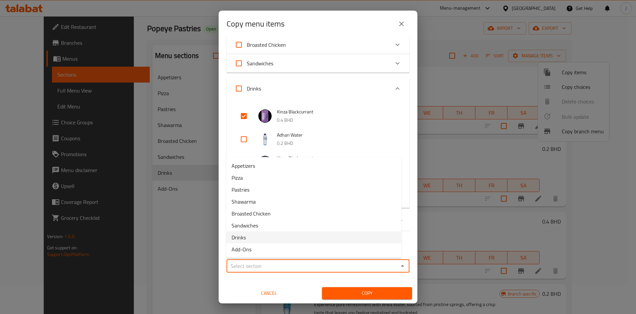
click at [305, 239] on li "Drinks" at bounding box center [313, 237] width 175 height 12
type input "Drinks"
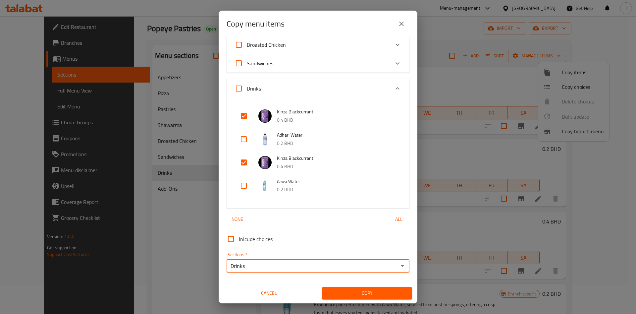
click at [360, 293] on span "Copy" at bounding box center [366, 293] width 79 height 8
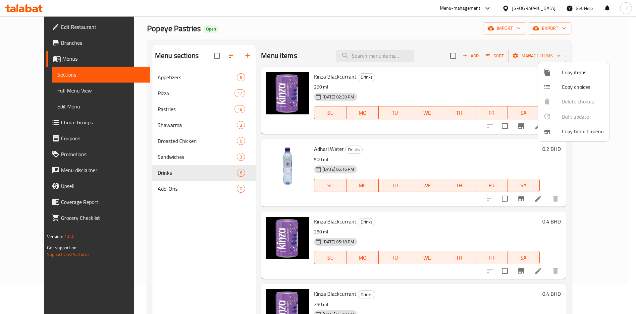
click at [574, 73] on span "Copy items" at bounding box center [583, 72] width 42 height 8
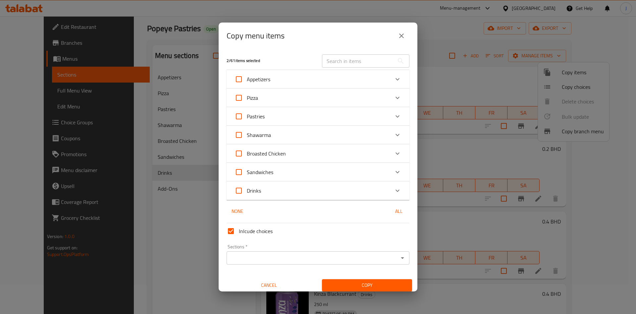
click at [231, 228] on input "Inlcude choices" at bounding box center [231, 231] width 16 height 16
checkbox input "false"
click at [302, 185] on div "Drinks" at bounding box center [311, 190] width 155 height 16
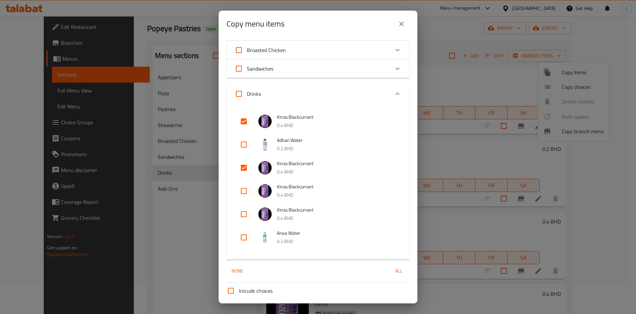
scroll to position [99, 0]
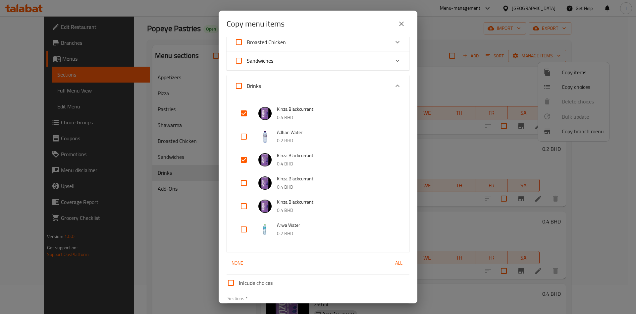
drag, startPoint x: 246, startPoint y: 181, endPoint x: 245, endPoint y: 192, distance: 11.3
click at [246, 181] on input "checkbox" at bounding box center [244, 183] width 16 height 16
checkbox input "true"
click at [245, 202] on input "checkbox" at bounding box center [244, 206] width 16 height 16
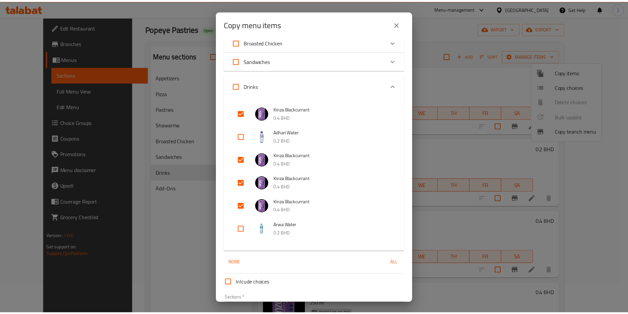
scroll to position [143, 0]
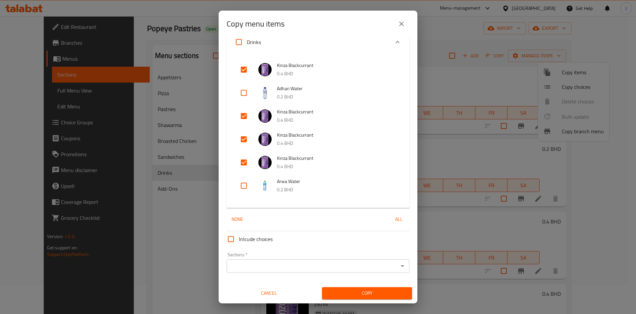
click at [246, 158] on input "checkbox" at bounding box center [244, 162] width 16 height 16
checkbox input "false"
click at [398, 268] on icon "Open" at bounding box center [402, 266] width 8 height 8
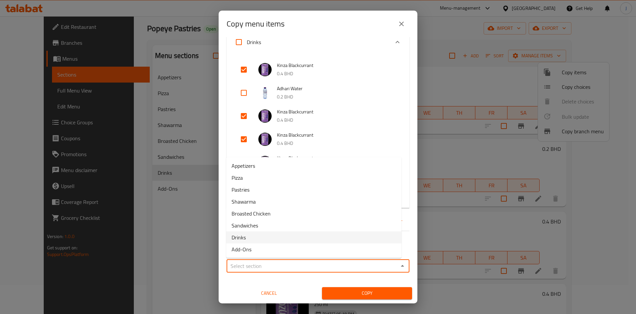
click at [309, 236] on li "Drinks" at bounding box center [313, 237] width 175 height 12
type input "Drinks"
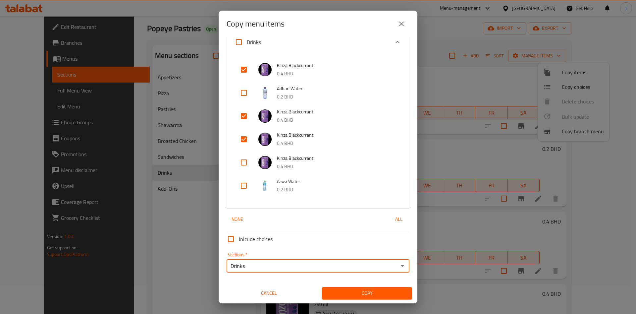
click at [357, 290] on span "Copy" at bounding box center [366, 293] width 79 height 8
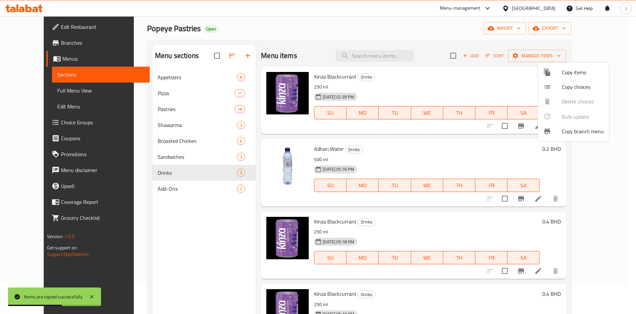
click at [213, 222] on div at bounding box center [318, 157] width 636 height 314
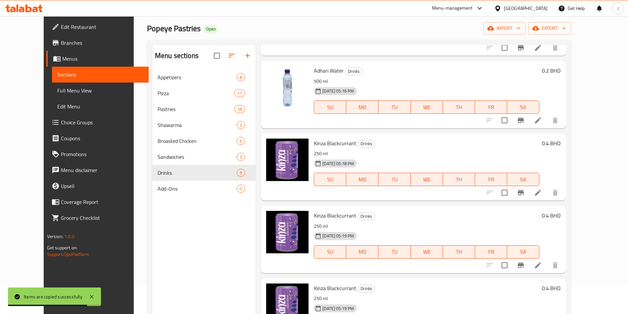
scroll to position [78, 0]
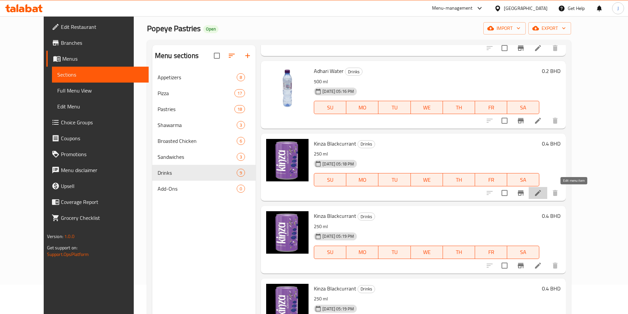
click at [542, 195] on icon at bounding box center [538, 193] width 8 height 8
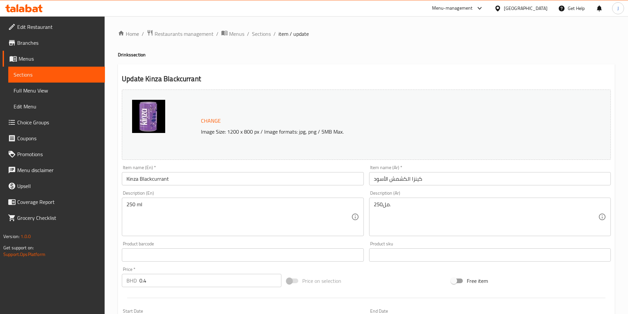
click at [177, 177] on input "Kinza Blackcurrant" at bounding box center [243, 178] width 242 height 13
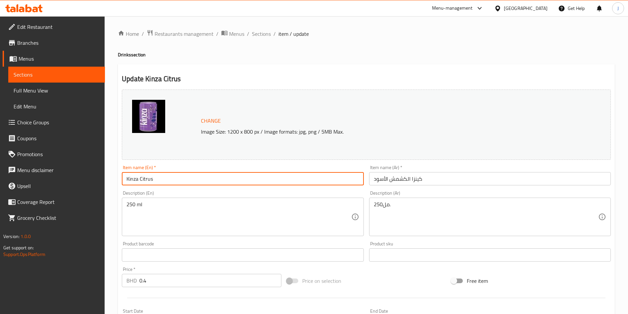
type input "Kinza Citrus"
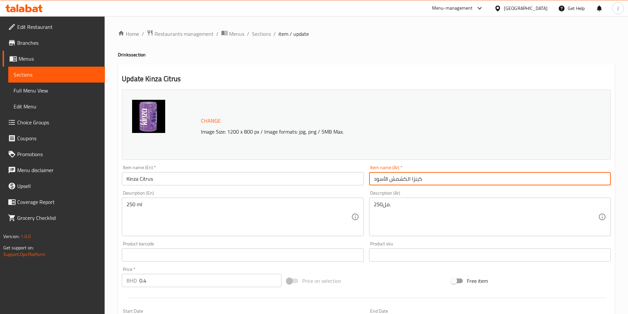
click at [431, 181] on input "كينزا الكشمش الأسود" at bounding box center [490, 178] width 242 height 13
paste input "حمضيات"
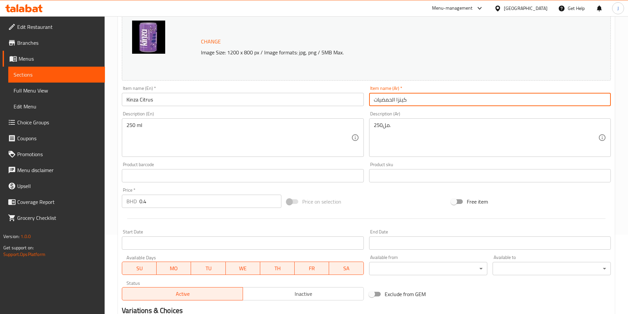
scroll to position [164, 0]
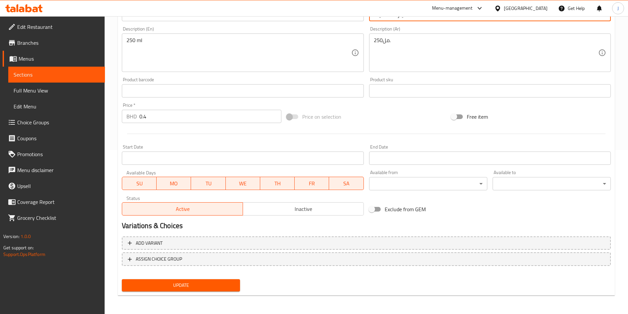
type input "كينزا الحمضيات"
click at [188, 284] on span "Update" at bounding box center [181, 285] width 108 height 8
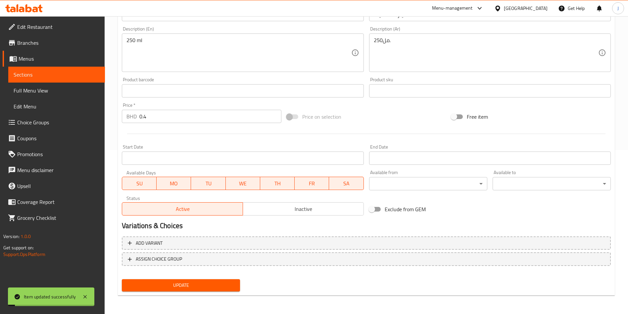
click at [44, 80] on link "Sections" at bounding box center [56, 75] width 97 height 16
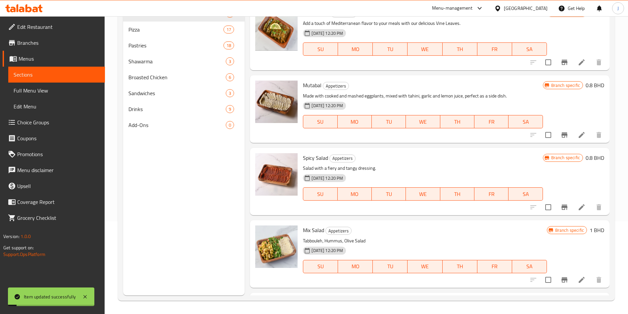
scroll to position [93, 0]
click at [158, 112] on span "Drinks" at bounding box center [176, 109] width 97 height 8
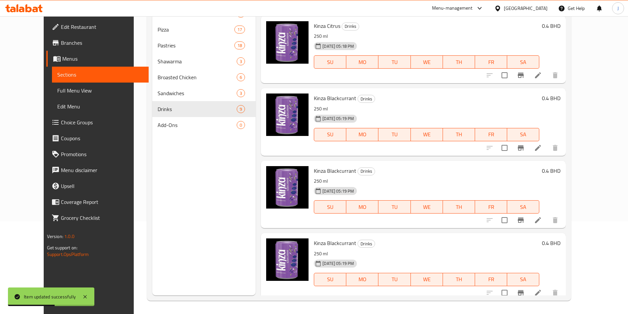
scroll to position [132, 0]
click at [542, 145] on icon at bounding box center [538, 147] width 8 height 8
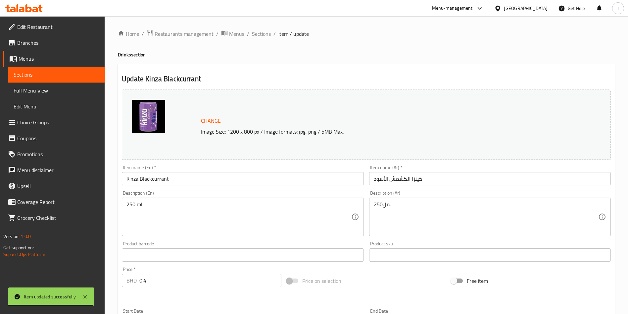
click at [191, 180] on input "Kinza Blackcurrant" at bounding box center [243, 178] width 242 height 13
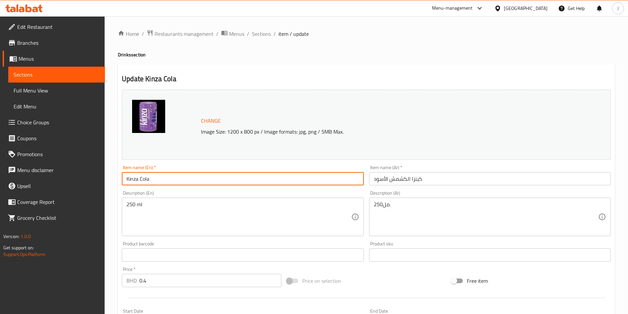
type input "Kinza Cola"
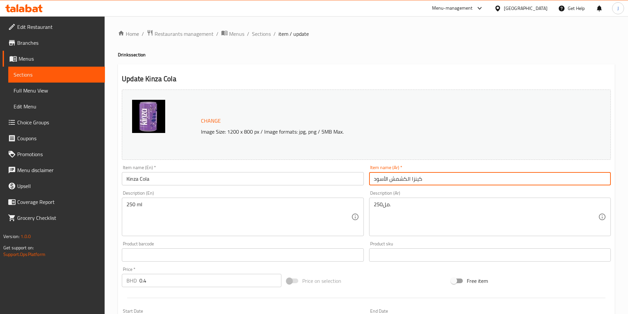
click at [451, 175] on input "كينزا الكشمش الأسود" at bounding box center [490, 178] width 242 height 13
paste input "كولا"
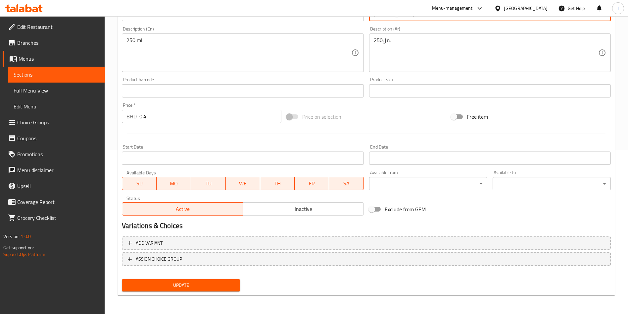
type input "[PERSON_NAME]"
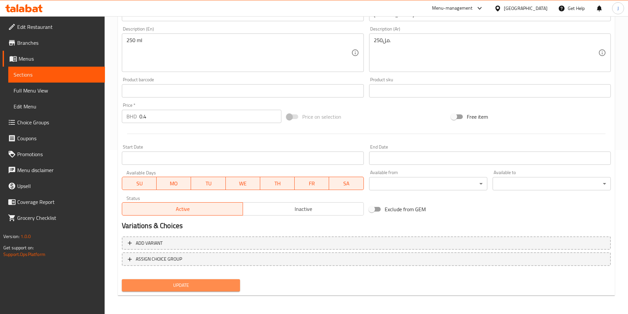
click at [165, 286] on span "Update" at bounding box center [181, 285] width 108 height 8
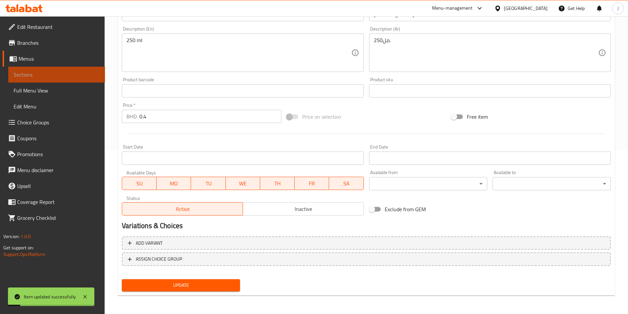
click at [33, 74] on span "Sections" at bounding box center [57, 75] width 86 height 8
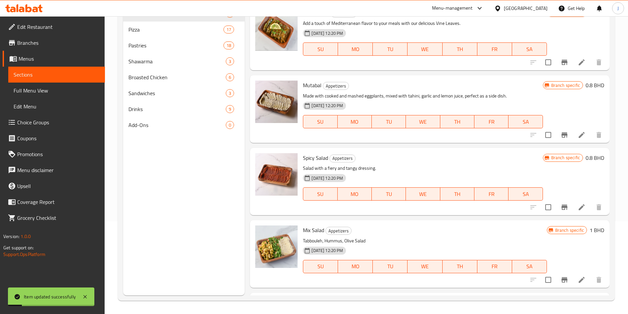
scroll to position [93, 0]
click at [153, 112] on span "Drinks" at bounding box center [167, 109] width 79 height 8
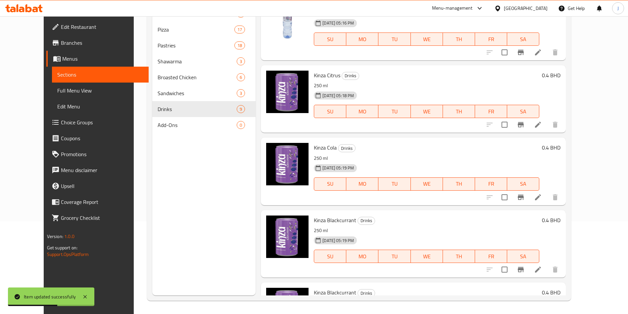
scroll to position [94, 0]
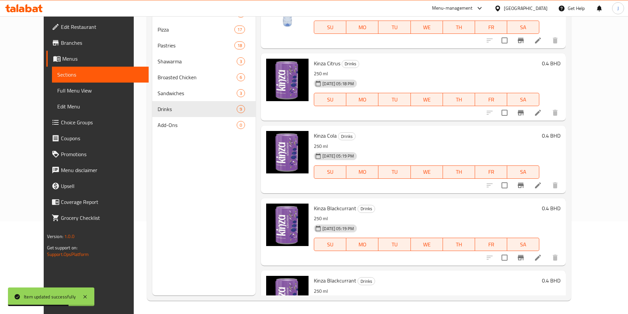
click at [547, 256] on li at bounding box center [538, 257] width 19 height 12
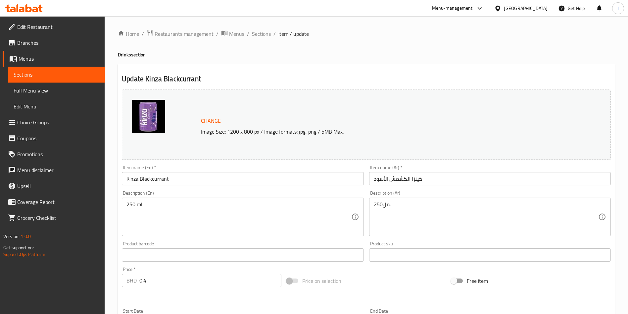
click at [200, 181] on input "Kinza Blackcurrant" at bounding box center [243, 178] width 242 height 13
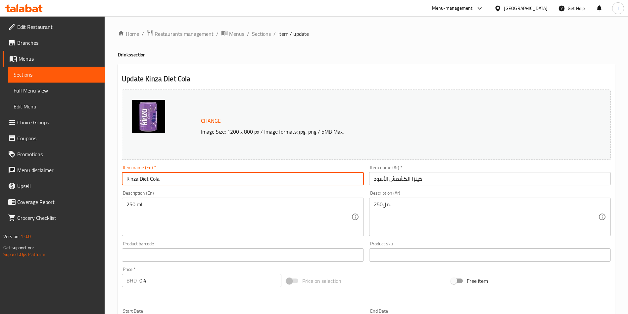
type input "Kinza Diet Cola"
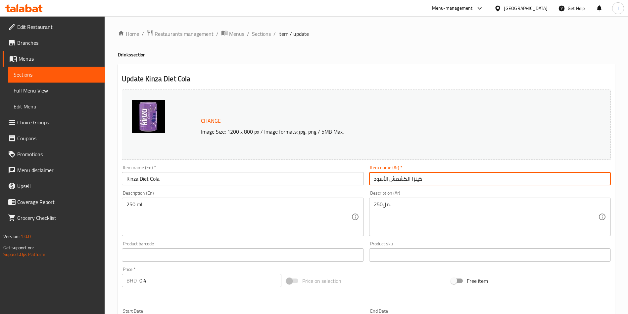
click at [432, 181] on input "كينزا الكشمش الأسود" at bounding box center [490, 178] width 242 height 13
paste input "ايت كولا"
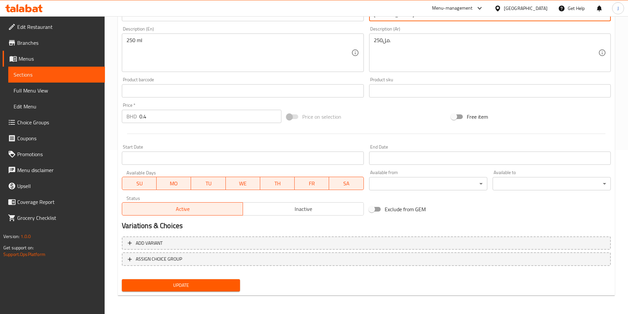
type input "[PERSON_NAME]"
click at [180, 281] on span "Update" at bounding box center [181, 285] width 108 height 8
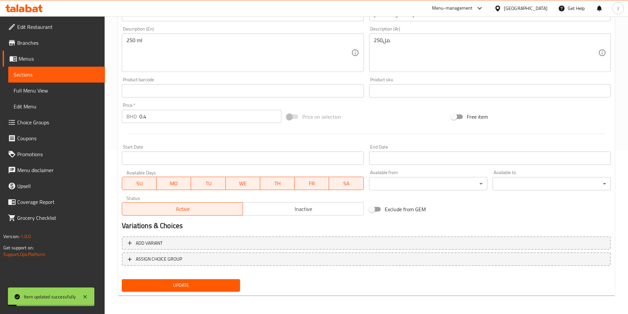
click at [42, 71] on span "Sections" at bounding box center [57, 75] width 86 height 8
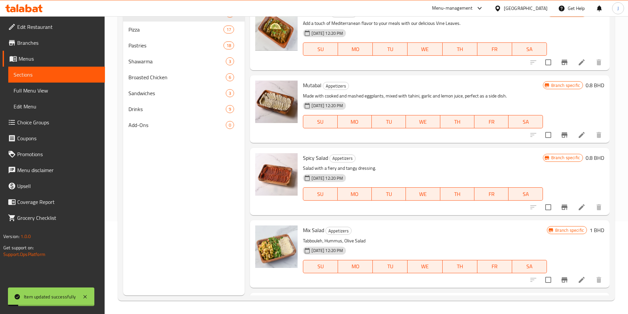
scroll to position [93, 0]
click at [156, 109] on span "Drinks" at bounding box center [167, 109] width 79 height 8
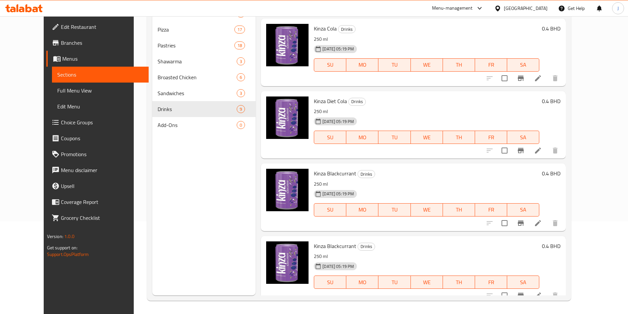
scroll to position [202, 0]
click at [541, 221] on icon at bounding box center [538, 223] width 6 height 6
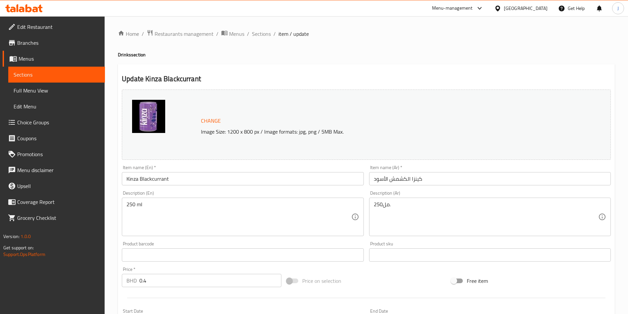
click at [198, 182] on input "Kinza Blackcurrant" at bounding box center [243, 178] width 242 height 13
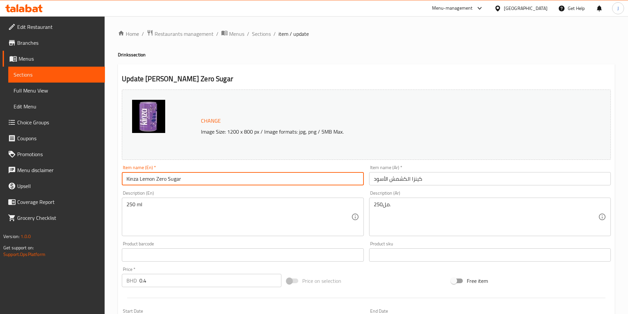
type input "Kinza Lemon Zero Sugar"
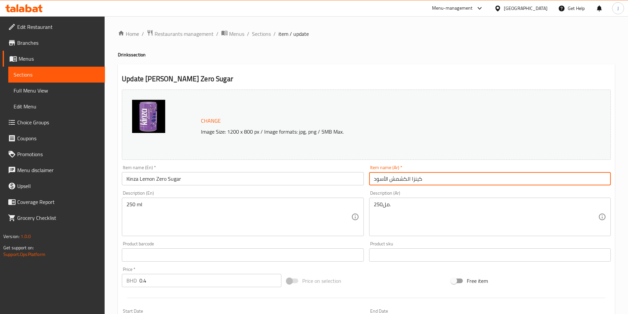
click at [435, 175] on input "كينزا الكشمش الأسود" at bounding box center [490, 178] width 242 height 13
paste input "[PERSON_NAME]"
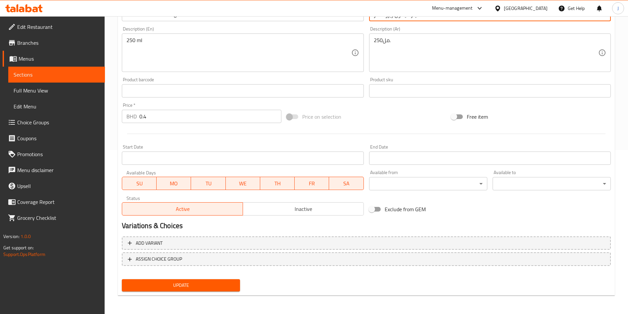
type input "كينزا ليمون زيرو سكر"
click at [188, 284] on span "Update" at bounding box center [181, 285] width 108 height 8
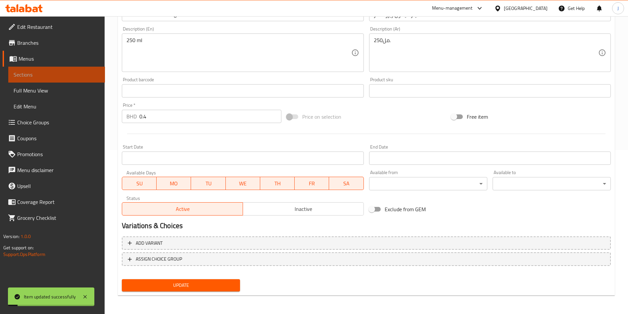
click at [25, 74] on span "Sections" at bounding box center [57, 75] width 86 height 8
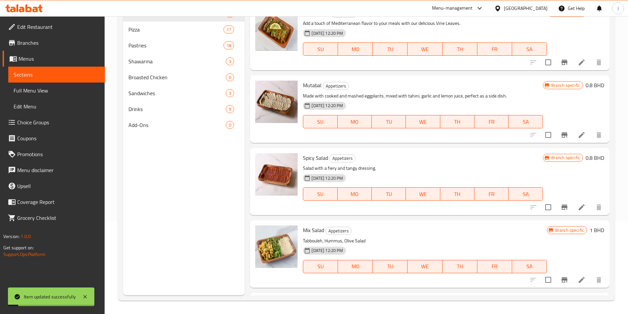
scroll to position [93, 0]
click at [172, 107] on span "Drinks" at bounding box center [167, 109] width 79 height 8
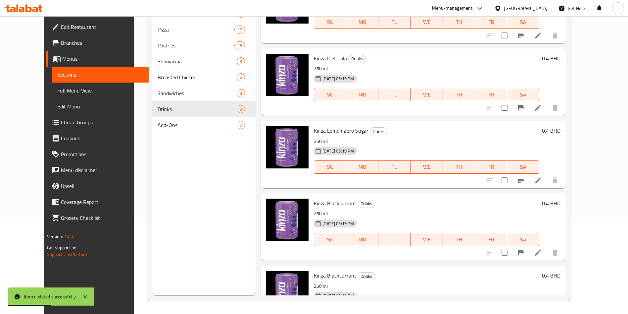
scroll to position [244, 0]
click at [542, 249] on icon at bounding box center [538, 252] width 8 height 8
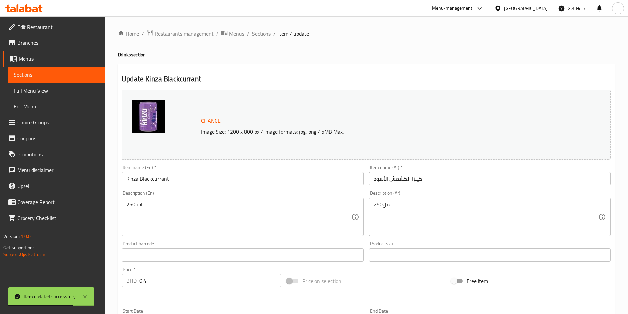
click at [235, 175] on input "Kinza Blackcurrant" at bounding box center [243, 178] width 242 height 13
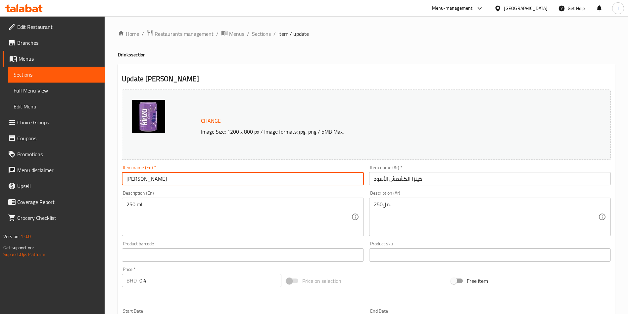
type input "[PERSON_NAME]"
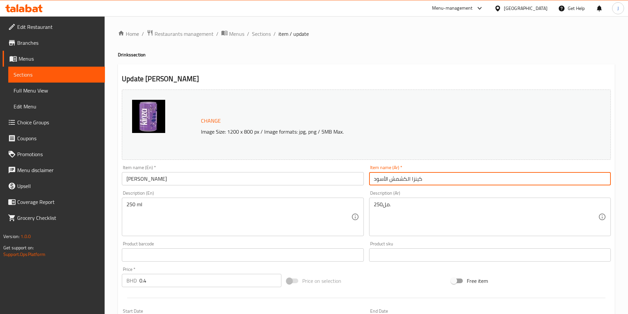
click at [433, 182] on input "كينزا الكشمش الأسود" at bounding box center [490, 178] width 242 height 13
paste input "ليمون"
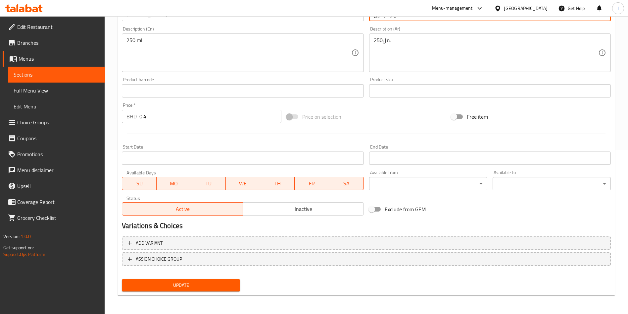
type input "كينزا ليمون"
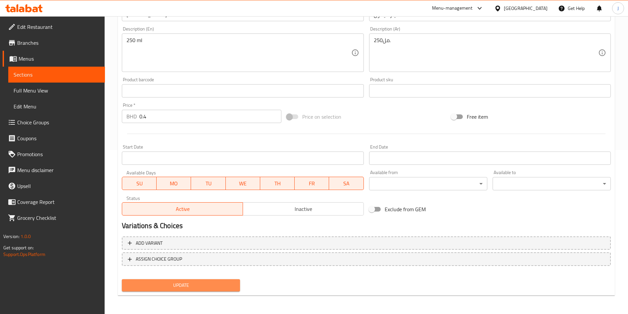
click at [178, 287] on span "Update" at bounding box center [181, 285] width 108 height 8
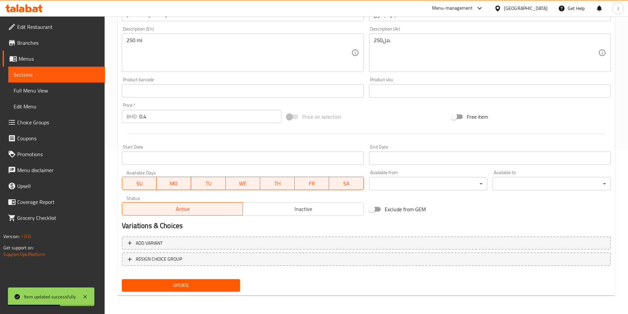
click at [44, 79] on link "Sections" at bounding box center [56, 75] width 97 height 16
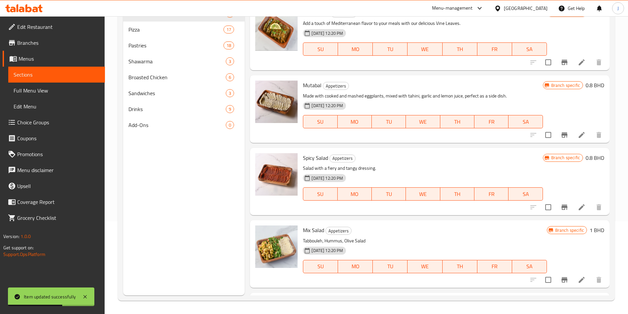
scroll to position [93, 0]
click at [162, 111] on span "Drinks" at bounding box center [167, 109] width 79 height 8
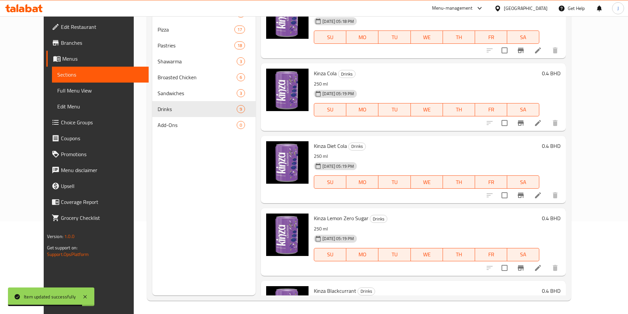
scroll to position [362, 0]
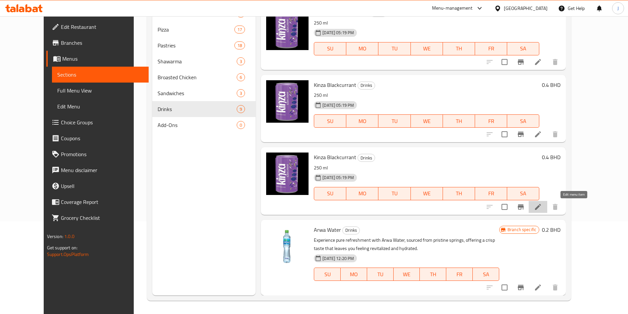
click at [542, 209] on icon at bounding box center [538, 207] width 8 height 8
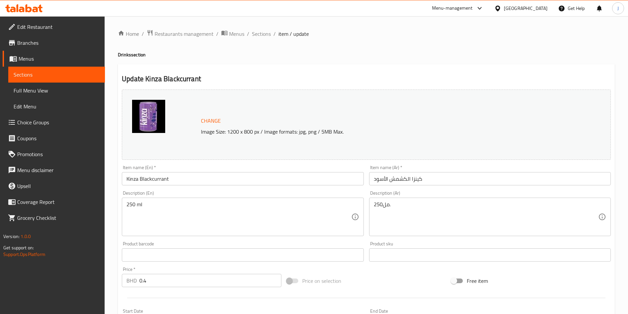
click at [156, 180] on input "Kinza Blackcurrant" at bounding box center [243, 178] width 242 height 13
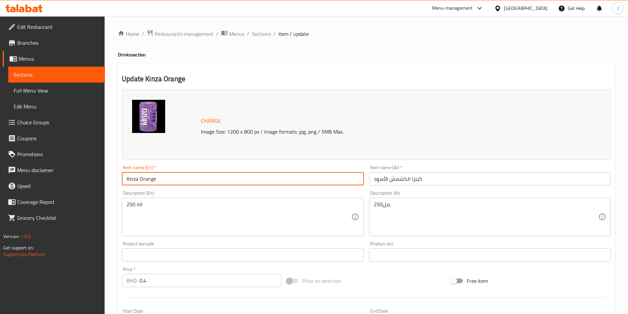
type input "Kinza Orange"
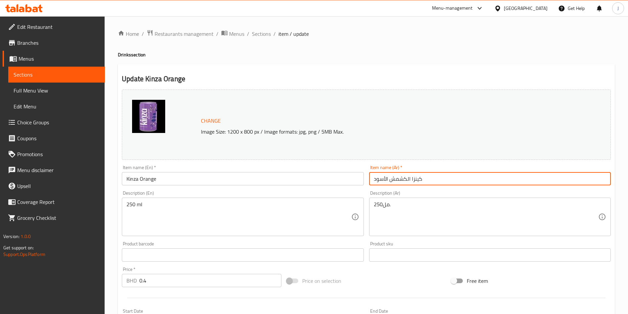
click at [437, 184] on input "كينزا الكشمش الأسود" at bounding box center [490, 178] width 242 height 13
paste input "برتقال [PERSON_NAME]"
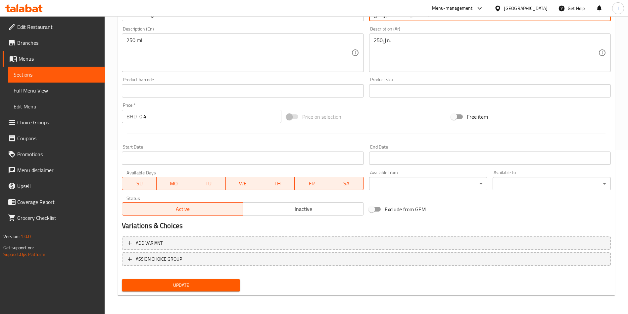
type input "برتقال [PERSON_NAME]"
click at [172, 286] on span "Update" at bounding box center [181, 285] width 108 height 8
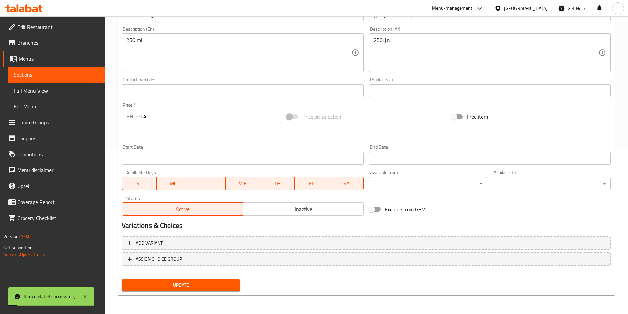
click at [32, 77] on span "Sections" at bounding box center [57, 75] width 86 height 8
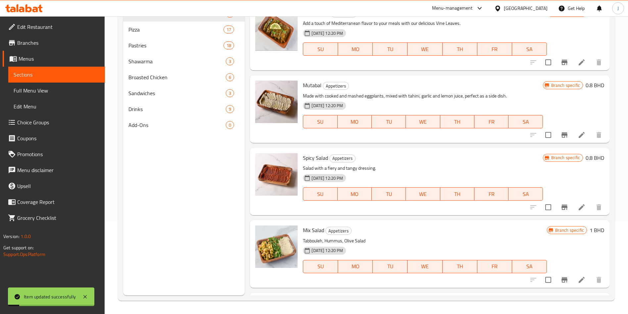
scroll to position [93, 0]
click at [156, 111] on span "Drinks" at bounding box center [167, 109] width 79 height 8
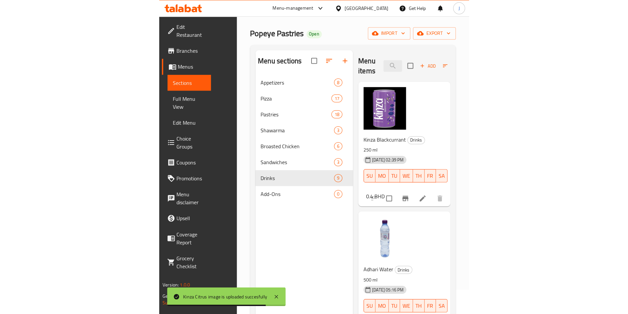
scroll to position [23, 0]
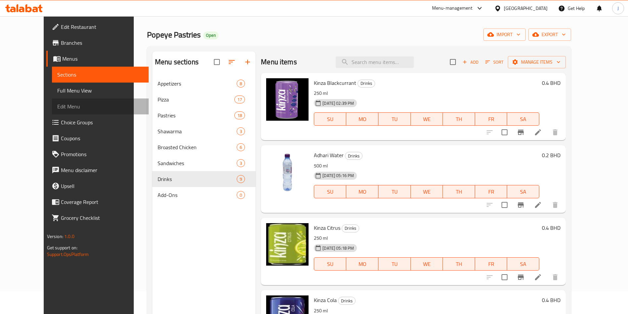
click at [57, 110] on span "Edit Menu" at bounding box center [100, 106] width 86 height 8
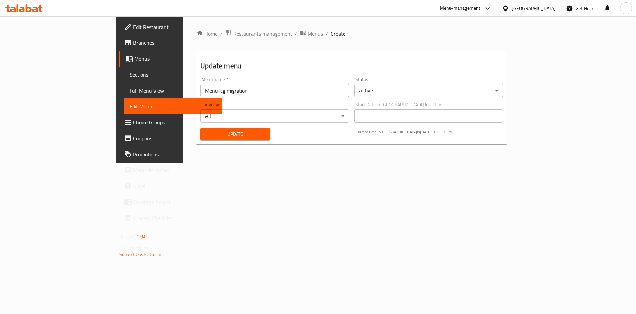
click at [206, 132] on span "Update" at bounding box center [235, 134] width 59 height 8
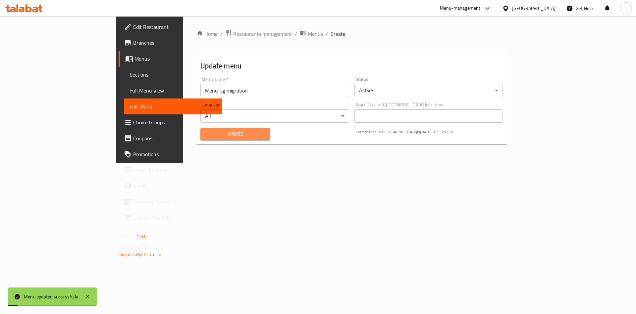
click at [206, 132] on span "Update" at bounding box center [235, 134] width 59 height 8
